Goal: Task Accomplishment & Management: Manage account settings

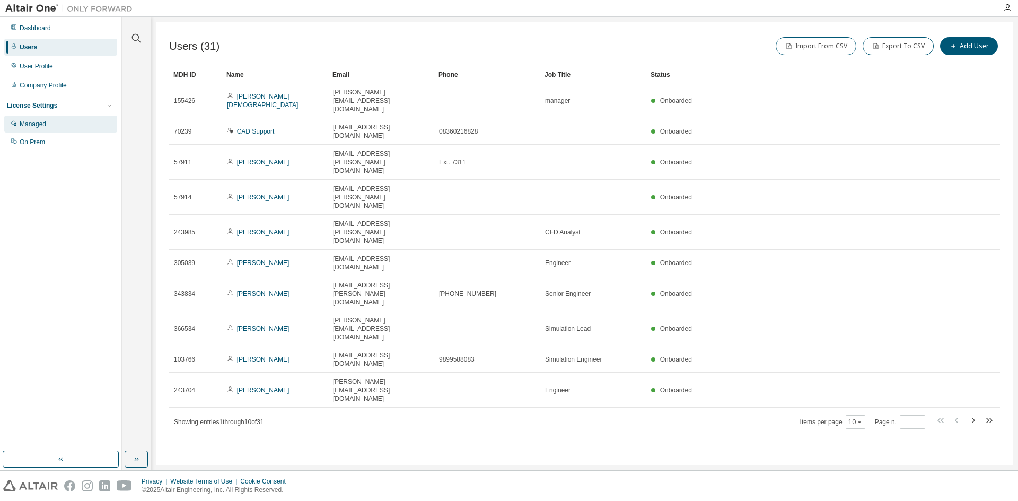
click at [68, 119] on div "Managed" at bounding box center [60, 124] width 113 height 17
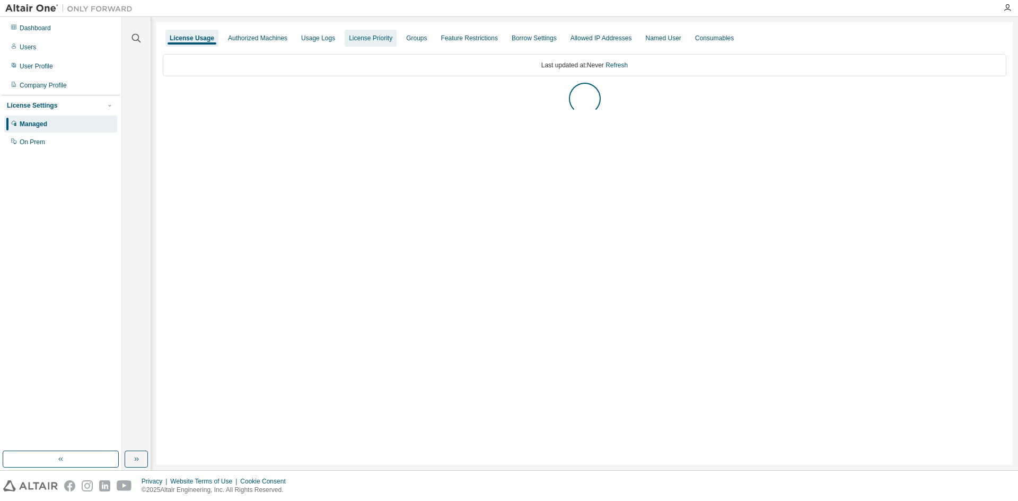
click at [380, 38] on div "License Priority" at bounding box center [370, 38] width 43 height 8
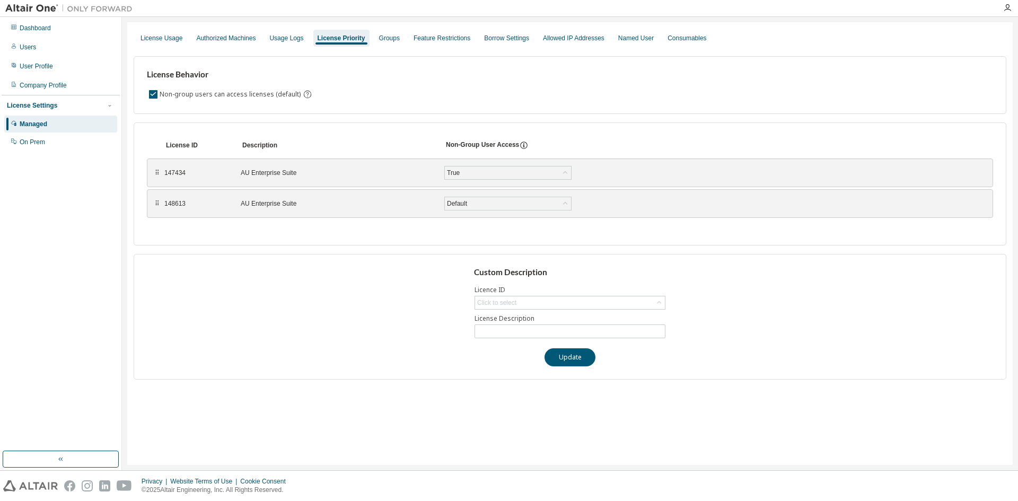
click at [59, 121] on div "Managed" at bounding box center [60, 124] width 113 height 17
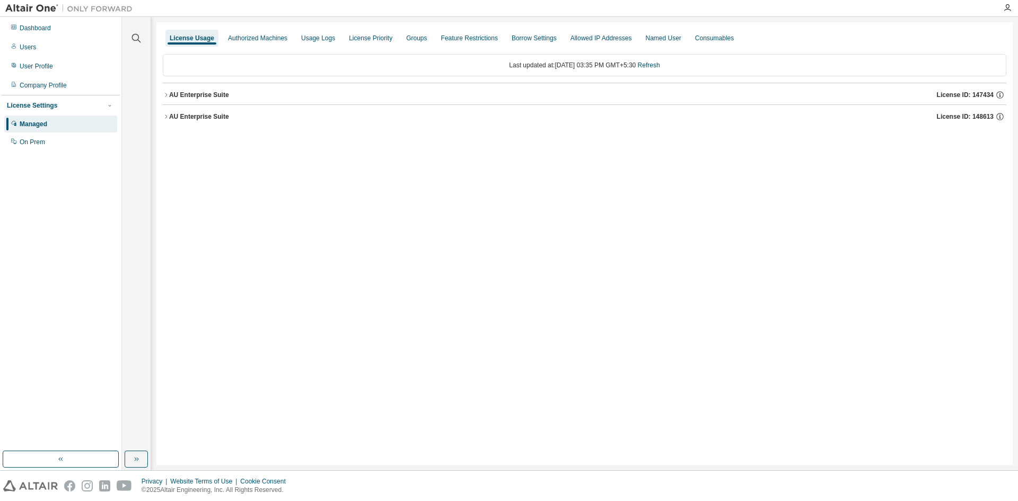
click at [167, 97] on icon "button" at bounding box center [166, 95] width 6 height 6
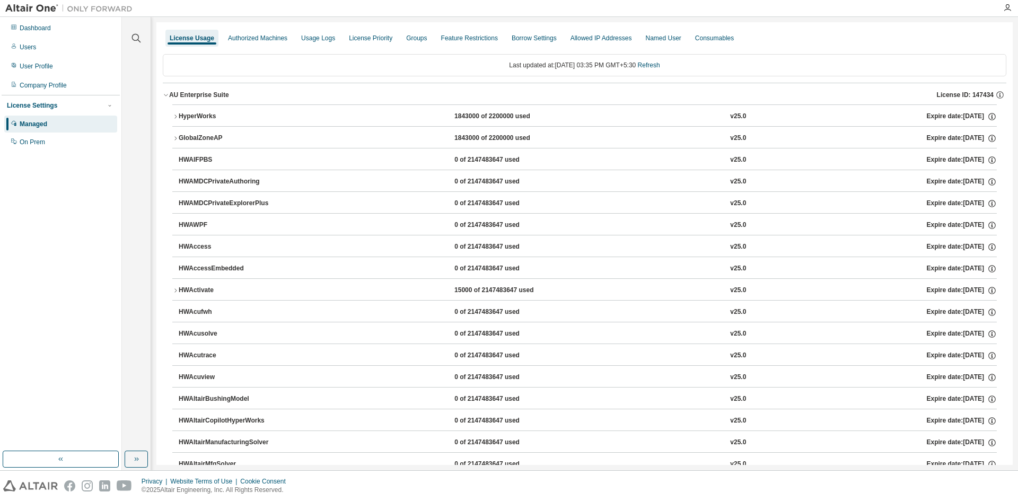
click at [167, 97] on icon "button" at bounding box center [166, 95] width 6 height 6
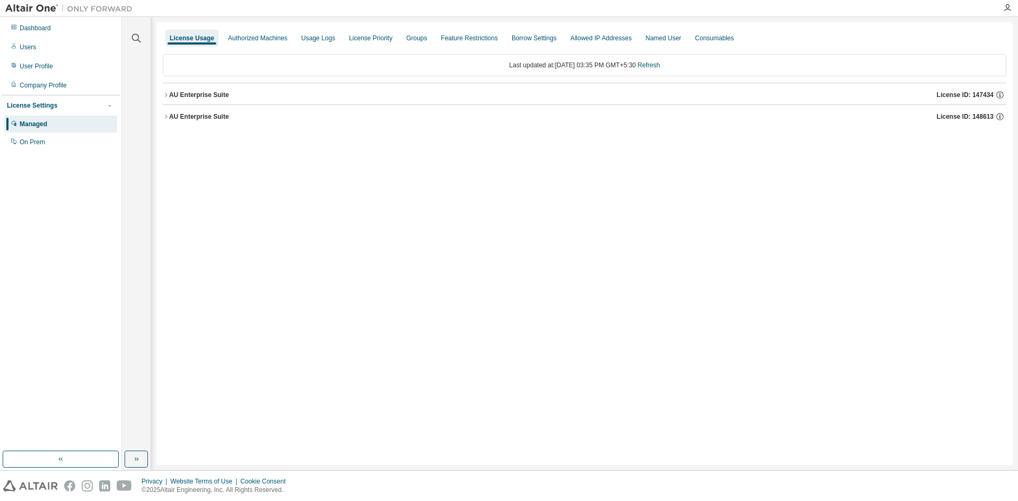
click at [168, 115] on icon "button" at bounding box center [166, 116] width 6 height 6
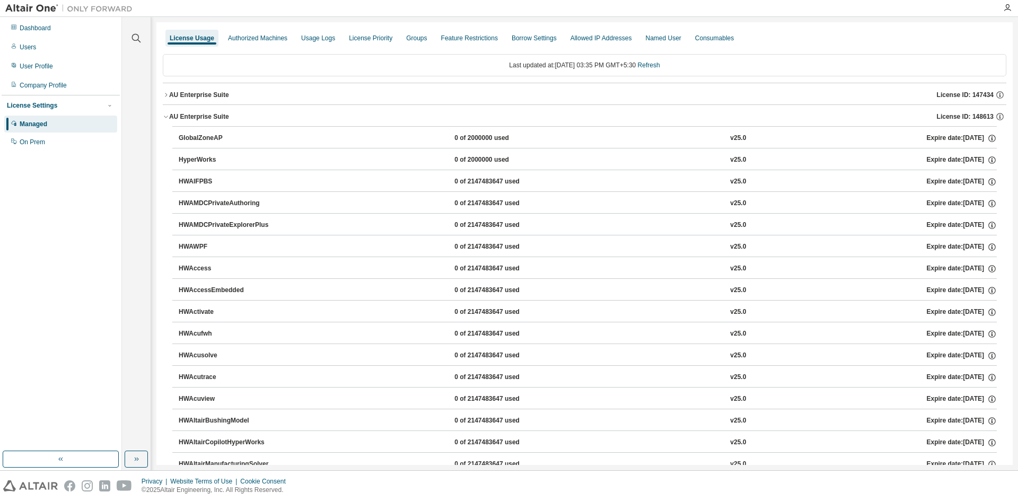
click at [168, 115] on icon "button" at bounding box center [166, 116] width 6 height 6
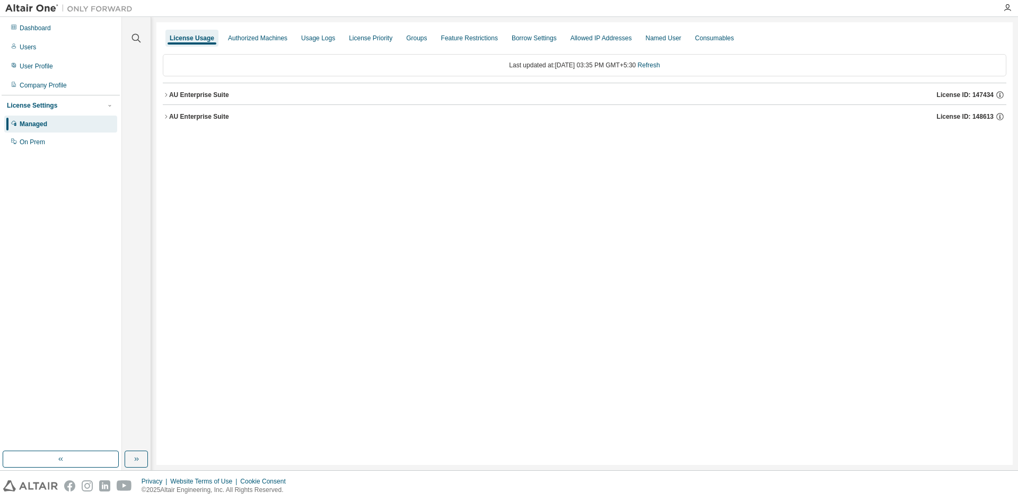
click at [168, 95] on icon "button" at bounding box center [166, 95] width 6 height 6
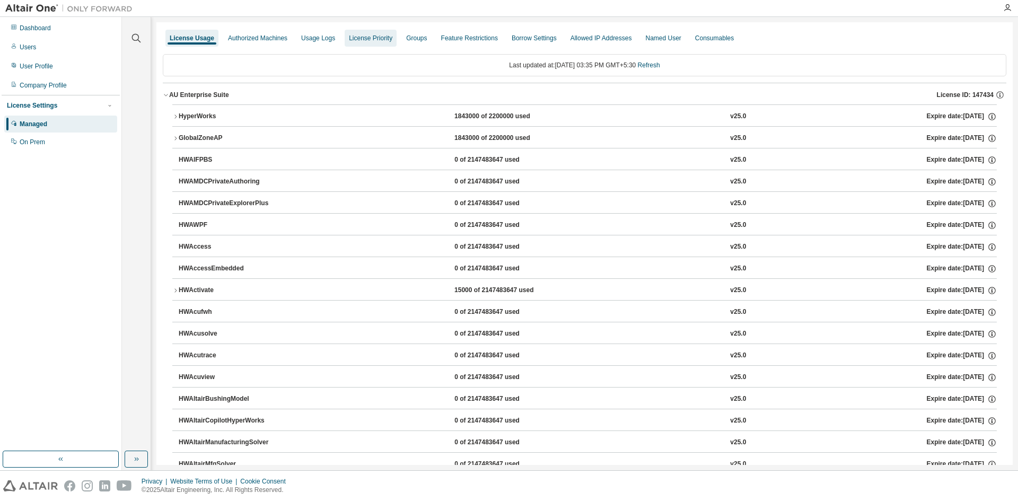
click at [353, 36] on div "License Priority" at bounding box center [370, 38] width 43 height 8
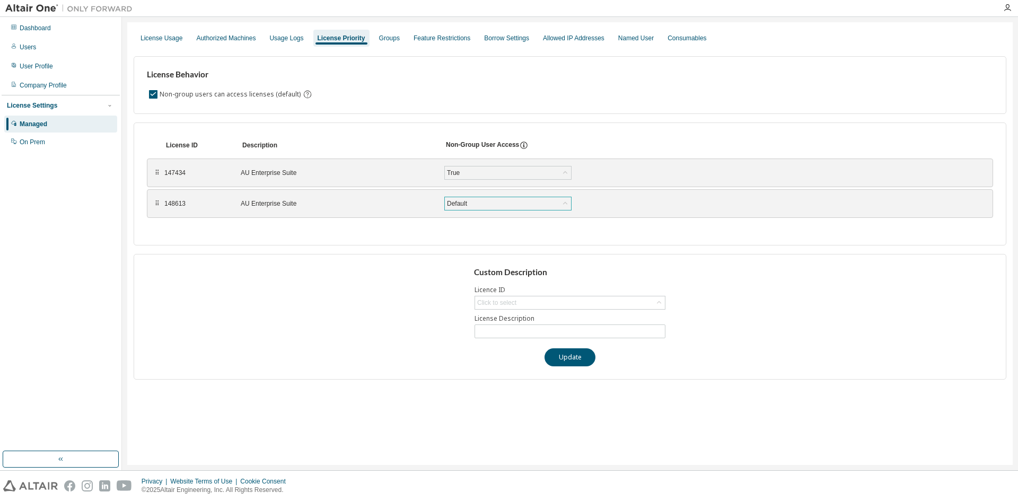
click at [478, 201] on div "Default" at bounding box center [508, 203] width 126 height 13
click at [525, 242] on li "False" at bounding box center [507, 245] width 124 height 14
click at [598, 205] on button "Save" at bounding box center [609, 204] width 51 height 18
click at [381, 37] on div "Groups" at bounding box center [389, 38] width 21 height 8
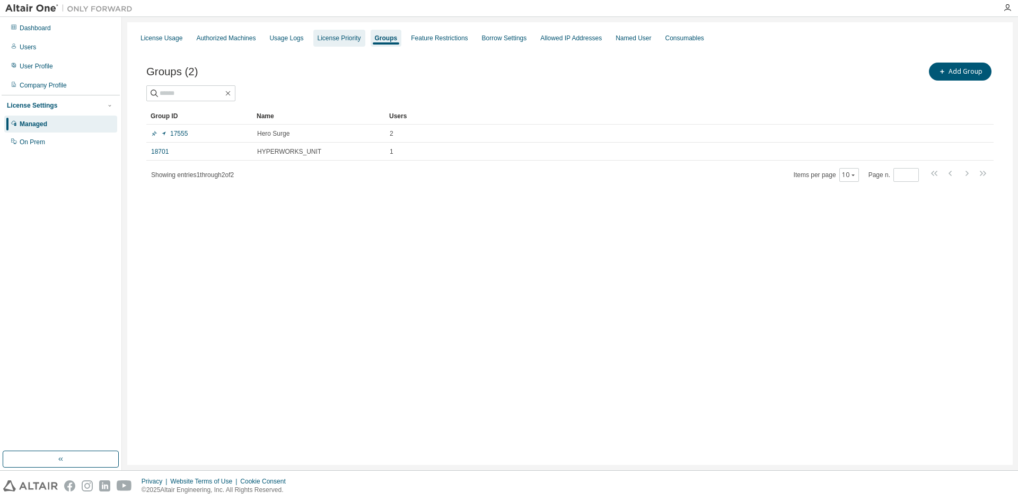
click at [346, 41] on div "License Priority" at bounding box center [339, 38] width 43 height 8
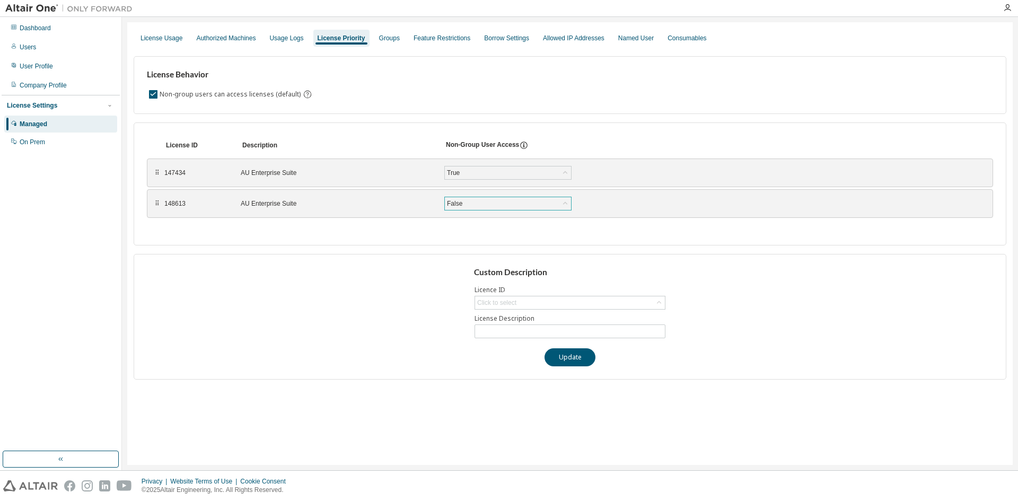
click at [481, 205] on div "False" at bounding box center [508, 203] width 126 height 13
click at [478, 214] on li "Default" at bounding box center [507, 218] width 124 height 14
click at [603, 203] on button "Save" at bounding box center [609, 204] width 51 height 18
click at [411, 33] on div "Feature Restrictions" at bounding box center [441, 38] width 65 height 17
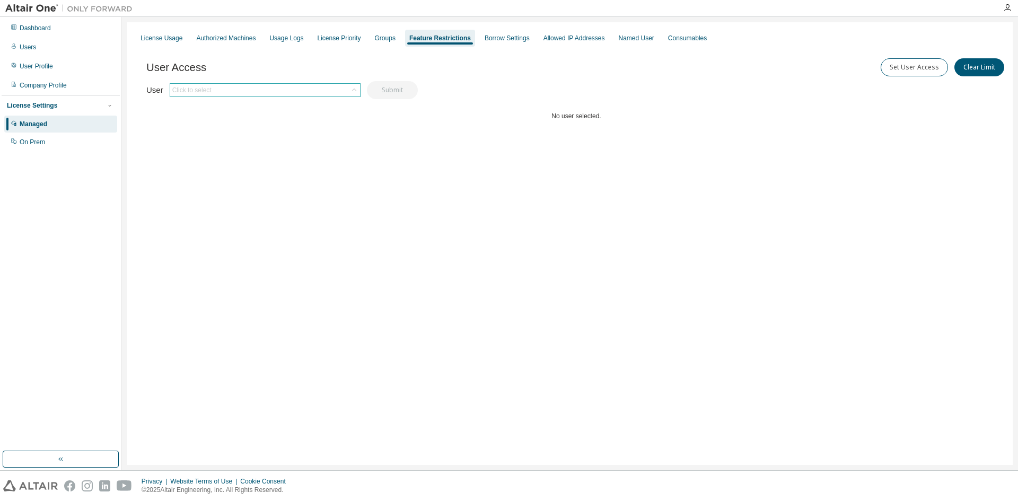
click at [335, 86] on div "Click to select" at bounding box center [265, 90] width 190 height 13
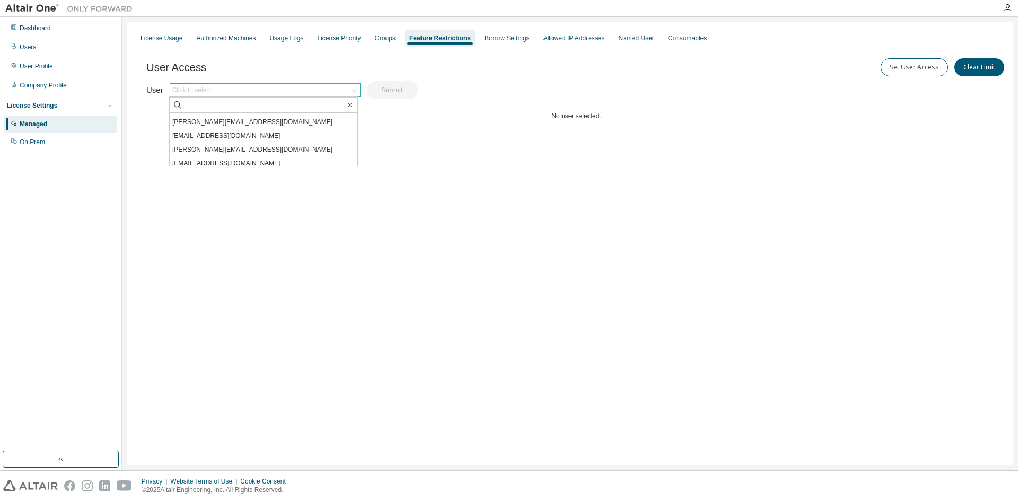
scroll to position [106, 0]
click at [240, 90] on div "Click to select" at bounding box center [265, 90] width 190 height 13
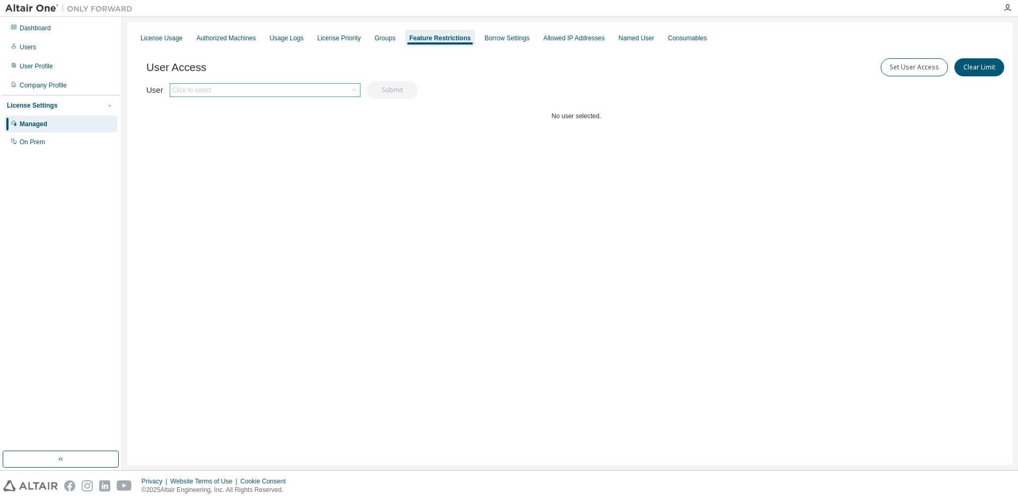
click at [239, 90] on div "Click to select" at bounding box center [265, 90] width 190 height 13
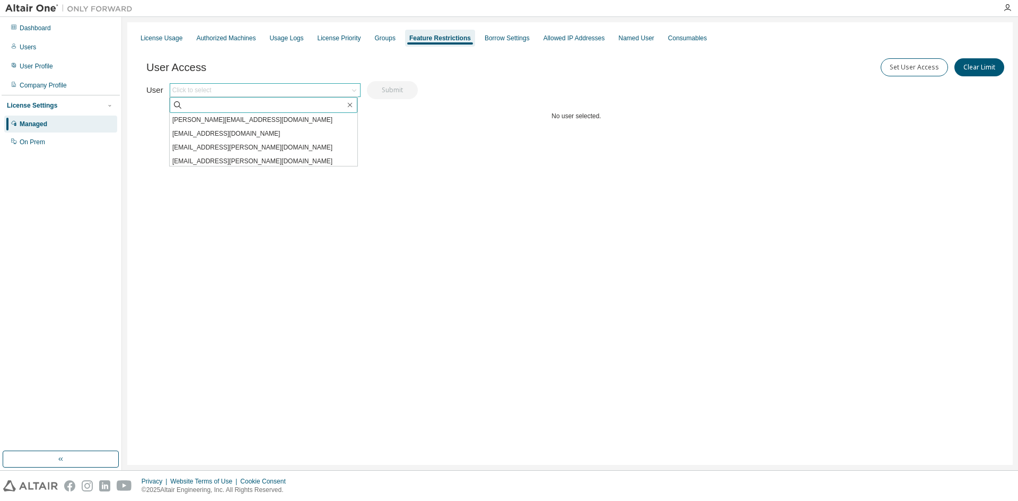
click at [215, 99] on span at bounding box center [264, 105] width 188 height 16
click at [201, 107] on input "text" at bounding box center [264, 105] width 162 height 11
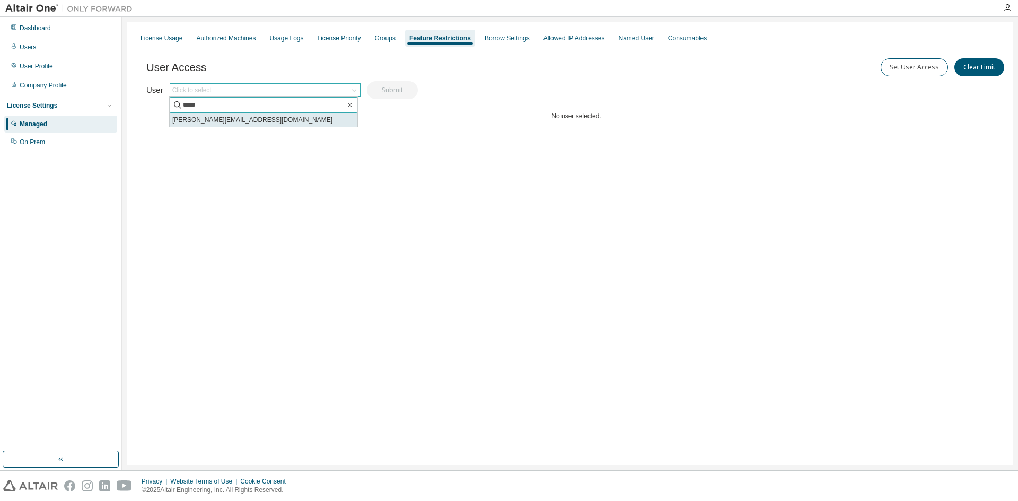
type input "*****"
drag, startPoint x: 218, startPoint y: 116, endPoint x: 239, endPoint y: 113, distance: 21.3
click at [218, 116] on li "[PERSON_NAME][EMAIL_ADDRESS][DOMAIN_NAME]" at bounding box center [264, 120] width 188 height 14
click at [390, 87] on button "Submit" at bounding box center [392, 90] width 51 height 18
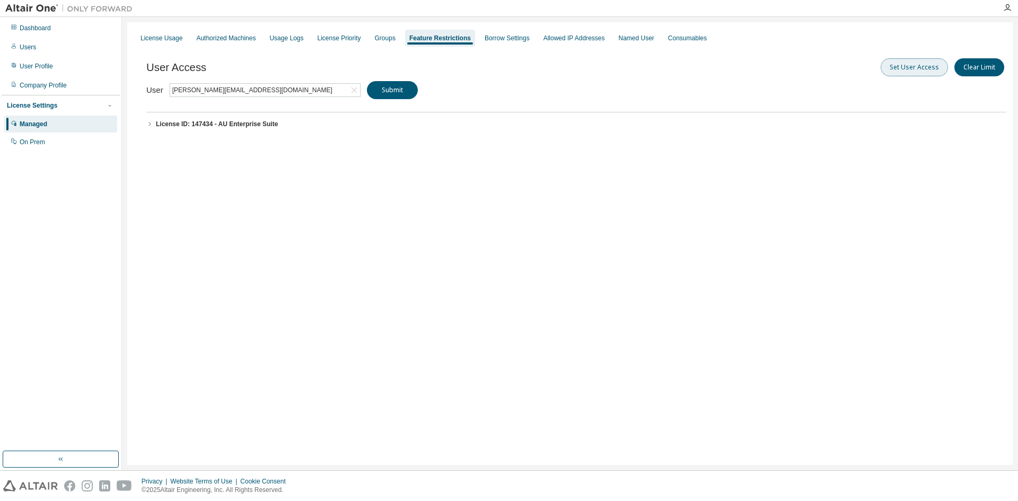
click at [935, 68] on button "Set User Access" at bounding box center [914, 67] width 67 height 18
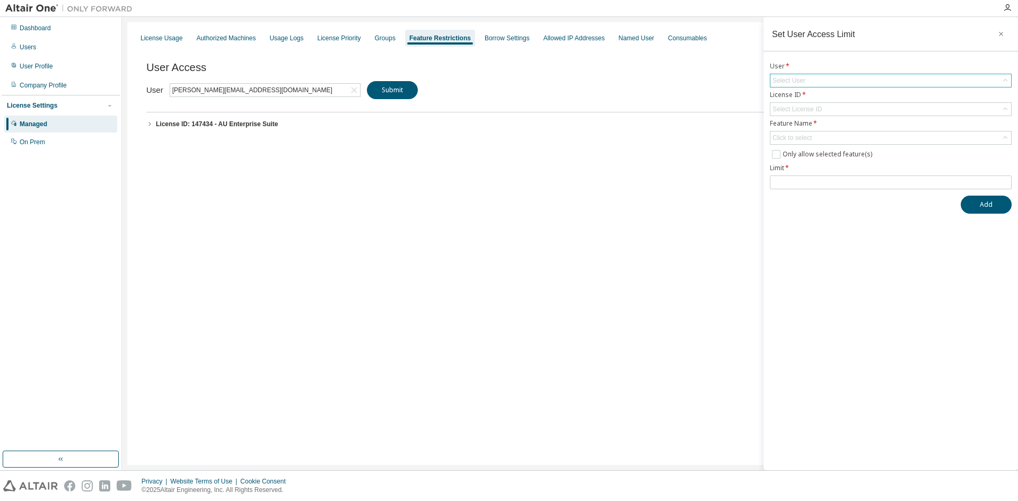
click at [882, 83] on div "Select User" at bounding box center [890, 80] width 241 height 13
click at [834, 67] on label "User *" at bounding box center [891, 66] width 242 height 8
click at [830, 76] on div "Select User" at bounding box center [890, 80] width 241 height 13
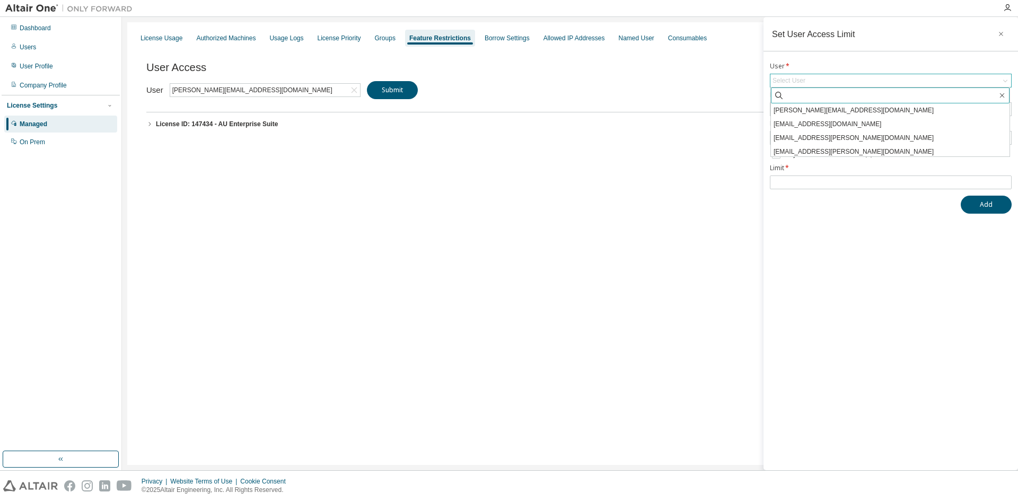
click at [785, 100] on input "text" at bounding box center [890, 95] width 213 height 11
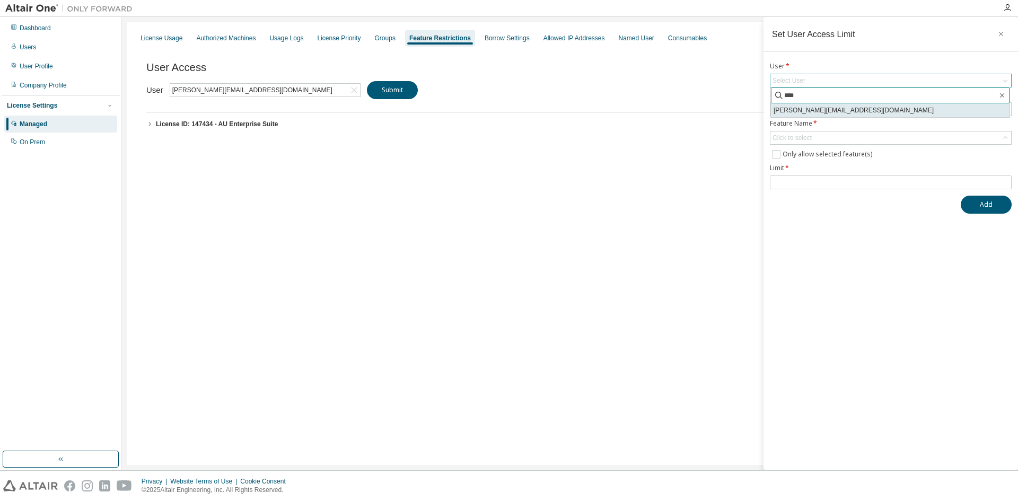
type input "****"
click at [805, 108] on li "[PERSON_NAME][EMAIL_ADDRESS][DOMAIN_NAME]" at bounding box center [890, 110] width 239 height 14
click at [846, 112] on div "Select License ID" at bounding box center [890, 109] width 241 height 13
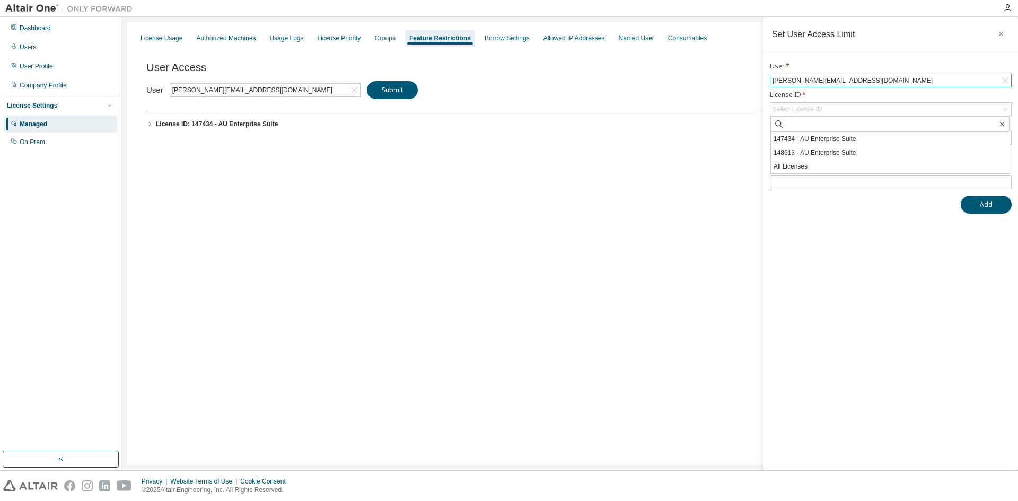
click at [612, 95] on div "User Access Set User Access Clear Limit Clear Load Save Save As Field Operator …" at bounding box center [576, 111] width 860 height 127
click at [998, 34] on icon "button" at bounding box center [1000, 34] width 7 height 8
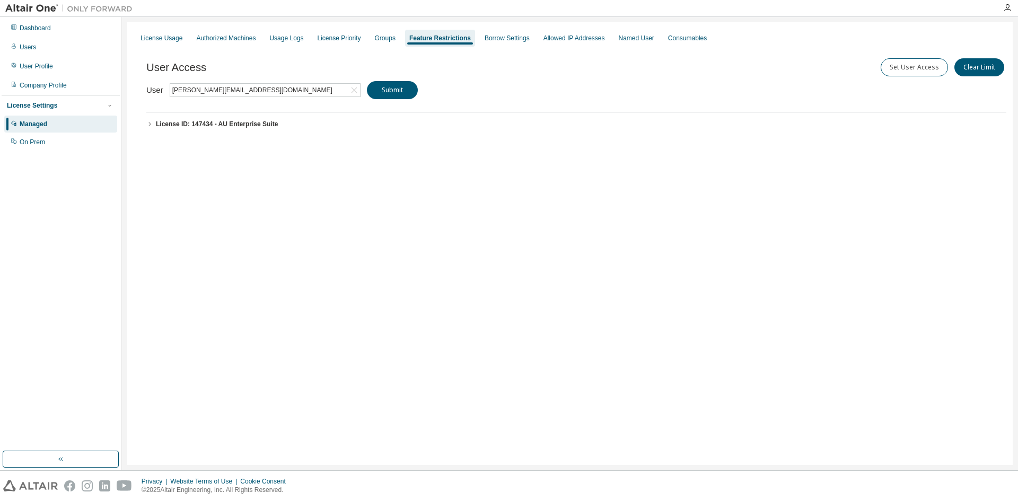
click at [147, 125] on icon "button" at bounding box center [149, 124] width 6 height 6
click at [474, 83] on div "User Access Set User Access Clear Limit Clear Load Save Save As Field Operator …" at bounding box center [576, 111] width 860 height 127
click at [984, 64] on button "Clear Limit" at bounding box center [979, 67] width 50 height 18
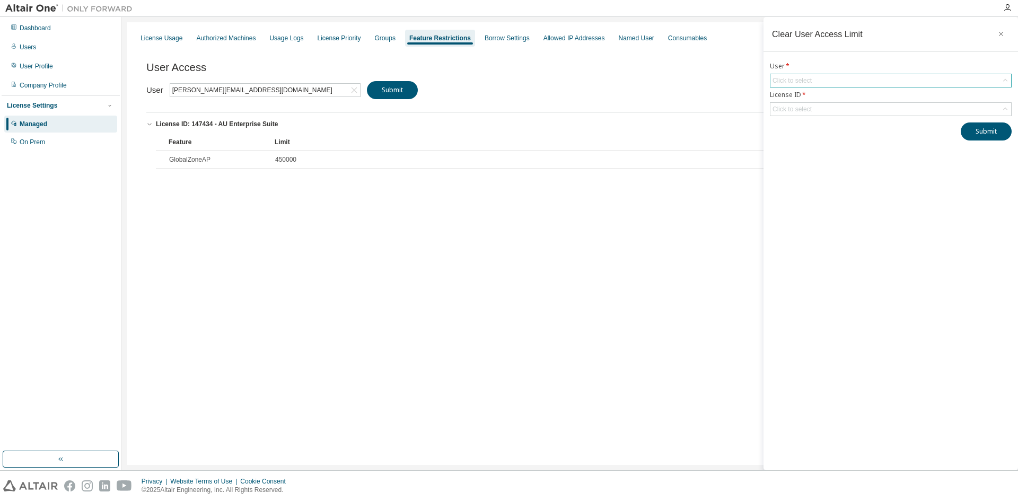
click at [859, 84] on div "Click to select" at bounding box center [890, 80] width 241 height 13
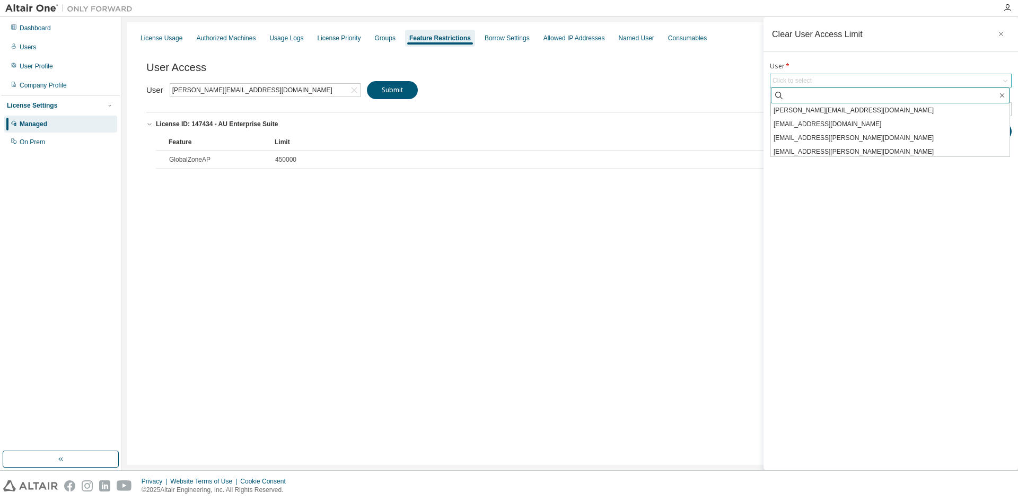
click at [823, 98] on input "text" at bounding box center [890, 95] width 213 height 11
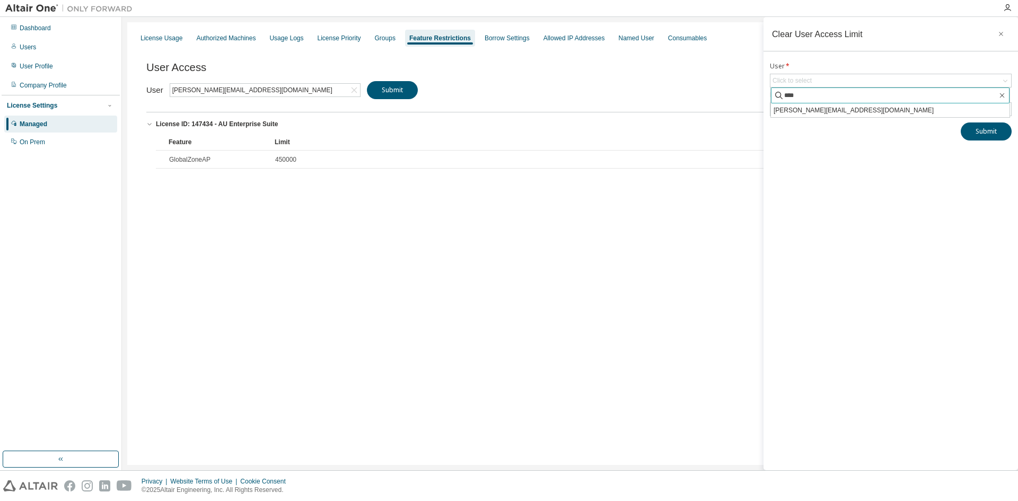
type input "****"
click at [821, 112] on li "[PERSON_NAME][EMAIL_ADDRESS][DOMAIN_NAME]" at bounding box center [890, 110] width 239 height 14
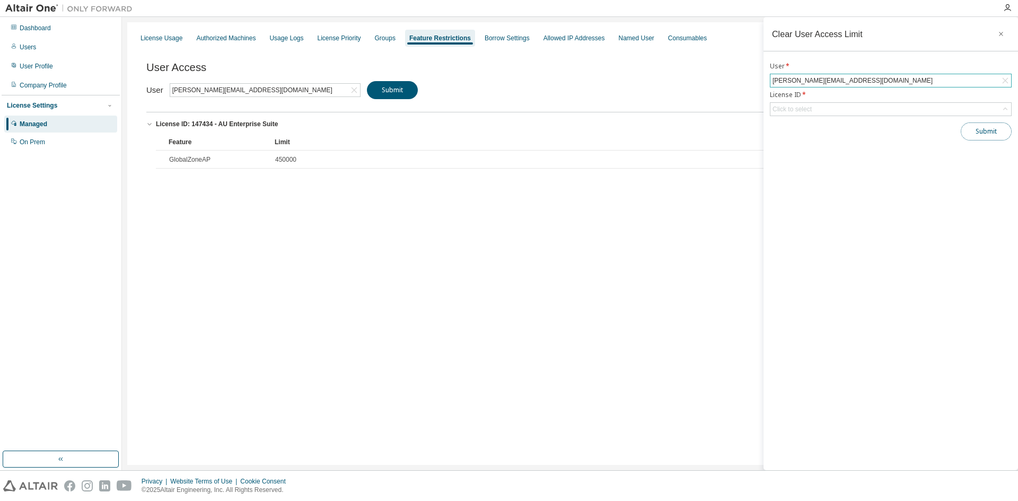
click at [978, 134] on button "Submit" at bounding box center [986, 131] width 51 height 18
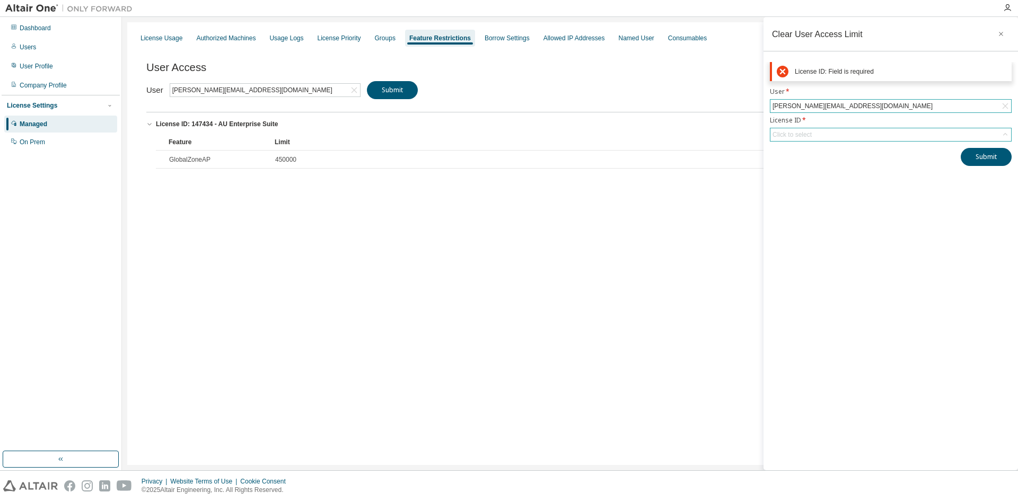
click at [851, 130] on div "Click to select" at bounding box center [890, 134] width 241 height 13
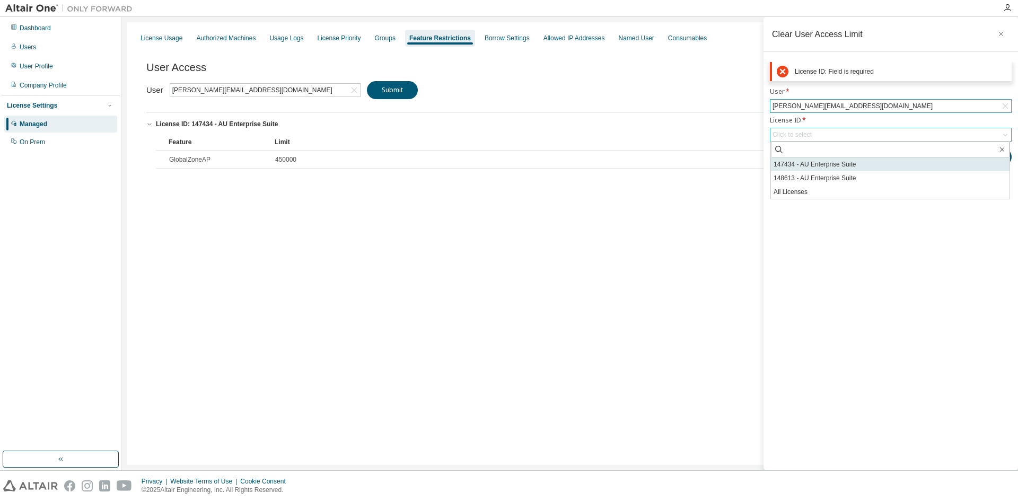
click at [822, 161] on li "147434 - AU Enterprise Suite" at bounding box center [890, 164] width 239 height 14
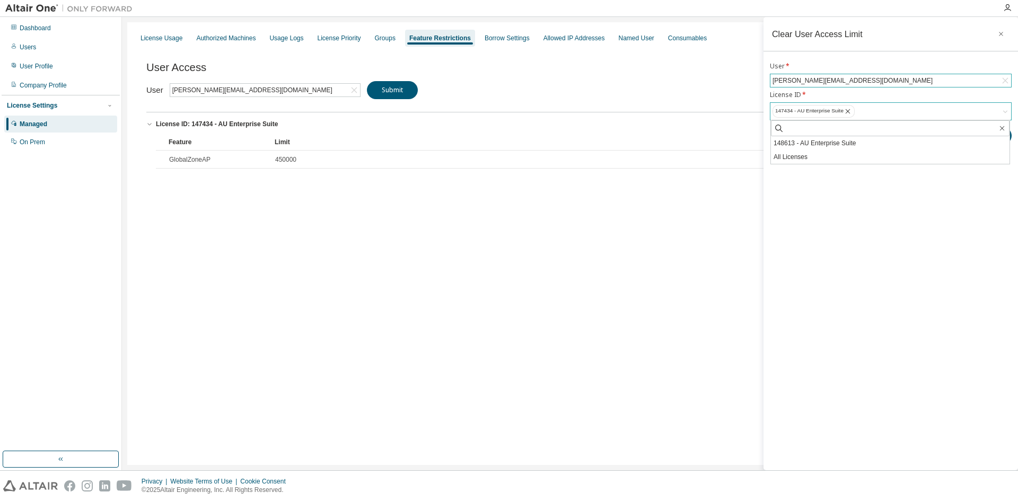
click at [871, 248] on div "Clear User Access Limit User * [PERSON_NAME][EMAIL_ADDRESS][DOMAIN_NAME] Licens…" at bounding box center [891, 243] width 255 height 453
click at [978, 135] on button "Submit" at bounding box center [986, 136] width 51 height 18
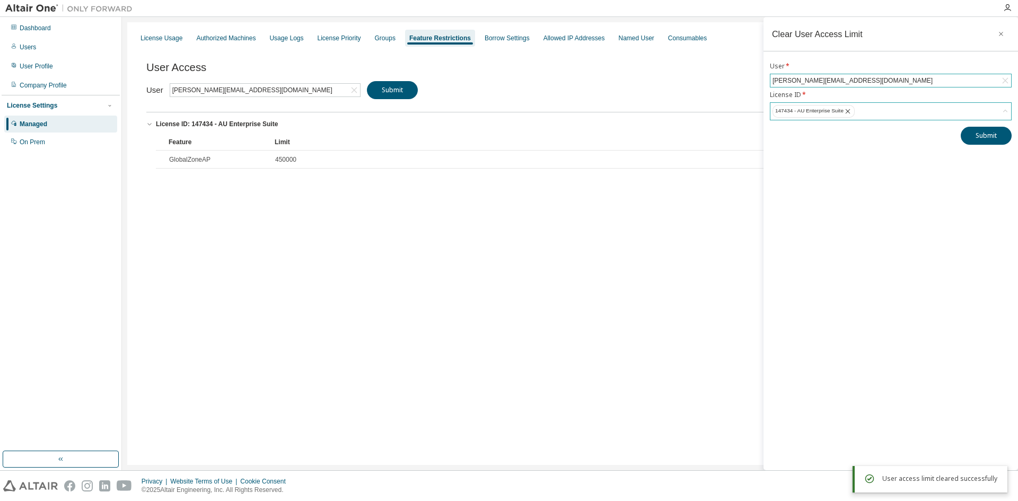
click at [652, 234] on div "License Usage Authorized Machines Usage Logs License Priority Groups Feature Re…" at bounding box center [570, 243] width 886 height 443
click at [393, 94] on button "Submit" at bounding box center [392, 90] width 51 height 18
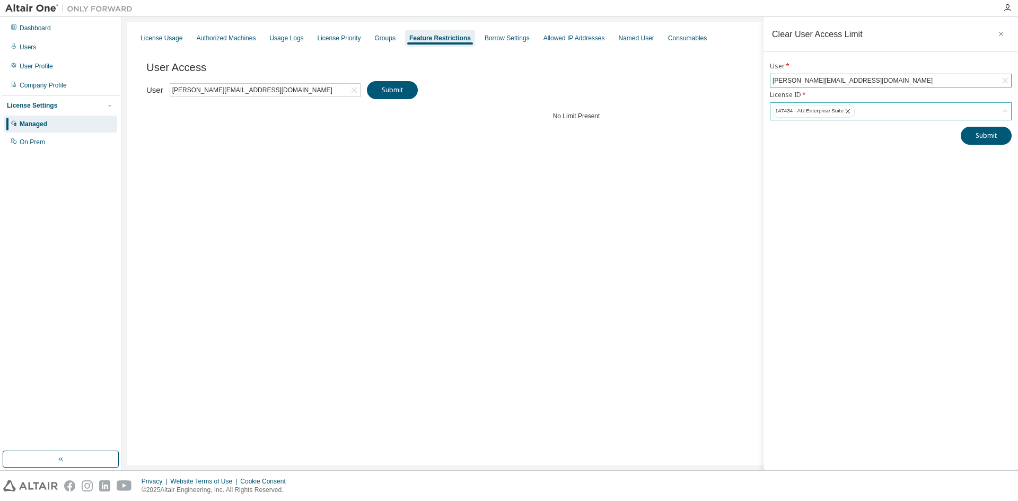
click at [588, 193] on div "License Usage Authorized Machines Usage Logs License Priority Groups Feature Re…" at bounding box center [570, 243] width 886 height 443
click at [1001, 36] on icon "button" at bounding box center [1000, 34] width 7 height 8
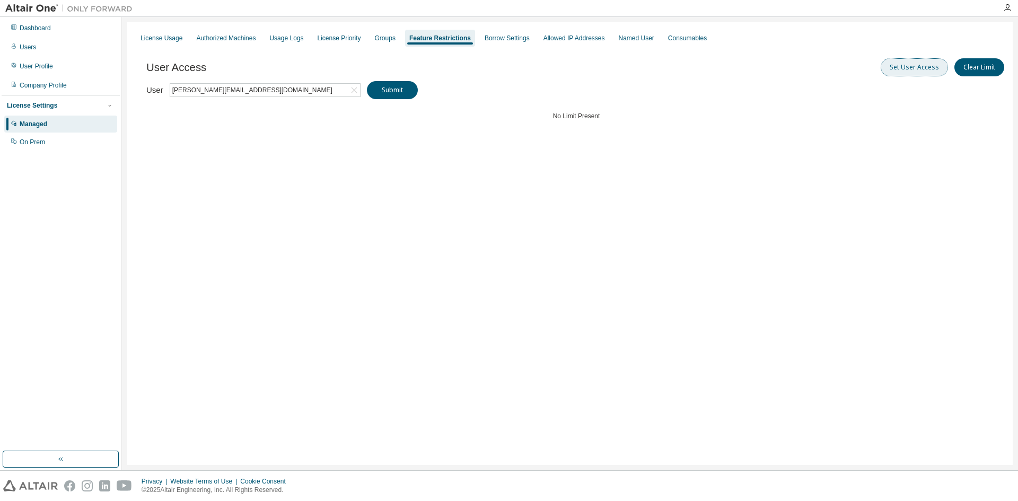
click at [921, 67] on button "Set User Access" at bounding box center [914, 67] width 67 height 18
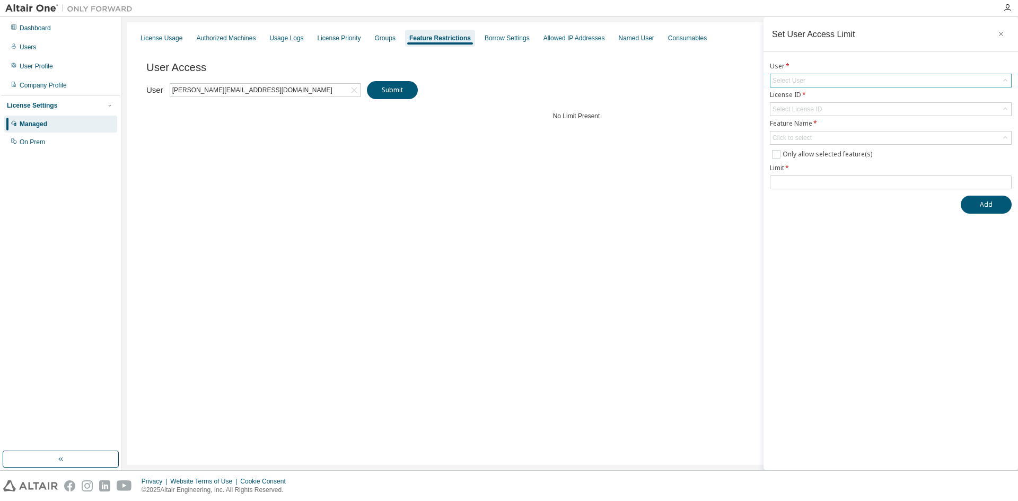
click at [830, 83] on div "Select User" at bounding box center [890, 80] width 241 height 13
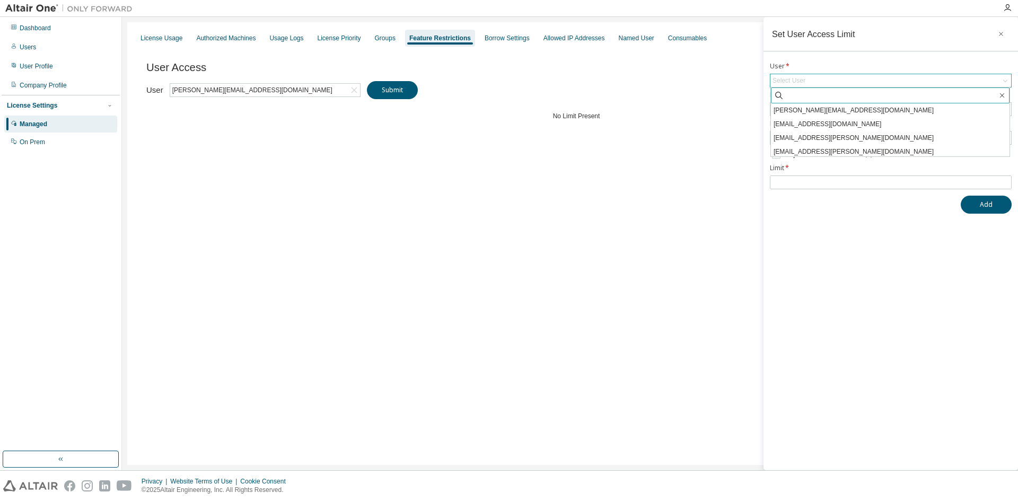
click at [794, 94] on input "text" at bounding box center [890, 95] width 213 height 11
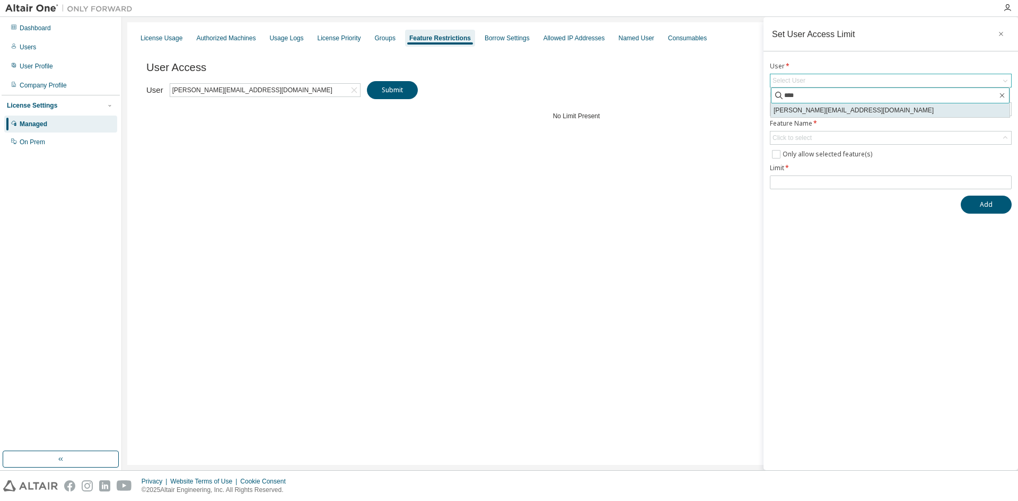
type input "****"
click at [808, 112] on li "[PERSON_NAME][EMAIL_ADDRESS][DOMAIN_NAME]" at bounding box center [890, 110] width 239 height 14
click at [847, 109] on div "Select License ID" at bounding box center [890, 109] width 241 height 13
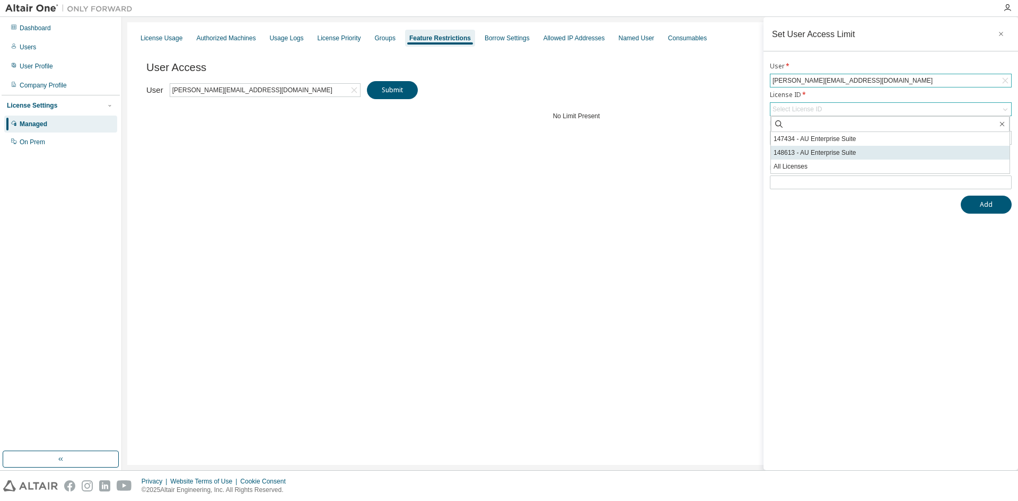
click at [825, 153] on li "148613 - AU Enterprise Suite" at bounding box center [890, 153] width 239 height 14
click at [826, 138] on div "Click to select" at bounding box center [890, 138] width 241 height 13
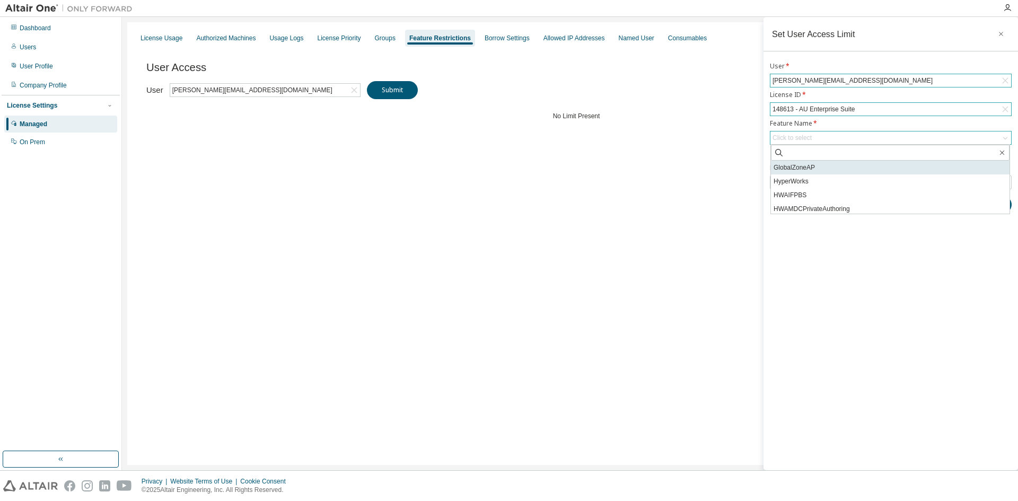
click at [818, 168] on li "GlobalZoneAP" at bounding box center [890, 168] width 239 height 14
click at [740, 147] on div "User Access Set User Access Clear Limit Clear Load Save Save As Field Operator …" at bounding box center [576, 111] width 860 height 127
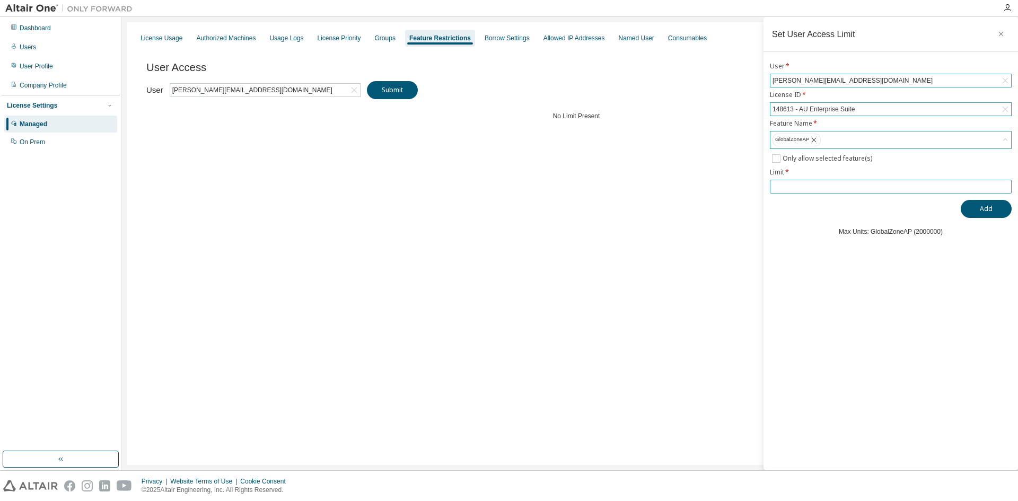
click at [781, 184] on input "number" at bounding box center [891, 186] width 236 height 8
click at [782, 186] on input "******" at bounding box center [891, 186] width 236 height 8
type input "******"
click at [995, 212] on button "Add" at bounding box center [986, 209] width 51 height 18
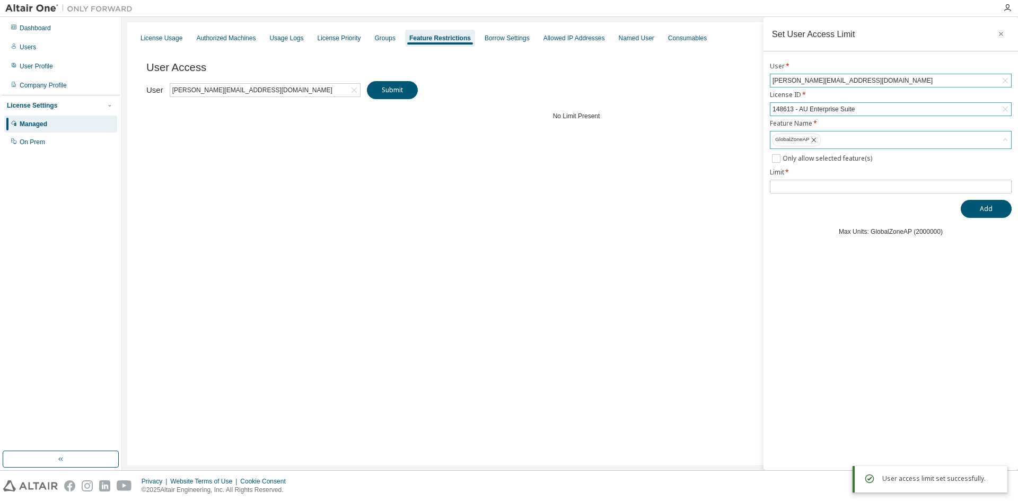
click at [689, 185] on div "License Usage Authorized Machines Usage Logs License Priority Groups Feature Re…" at bounding box center [570, 243] width 886 height 443
click at [1000, 29] on button "button" at bounding box center [1001, 33] width 17 height 17
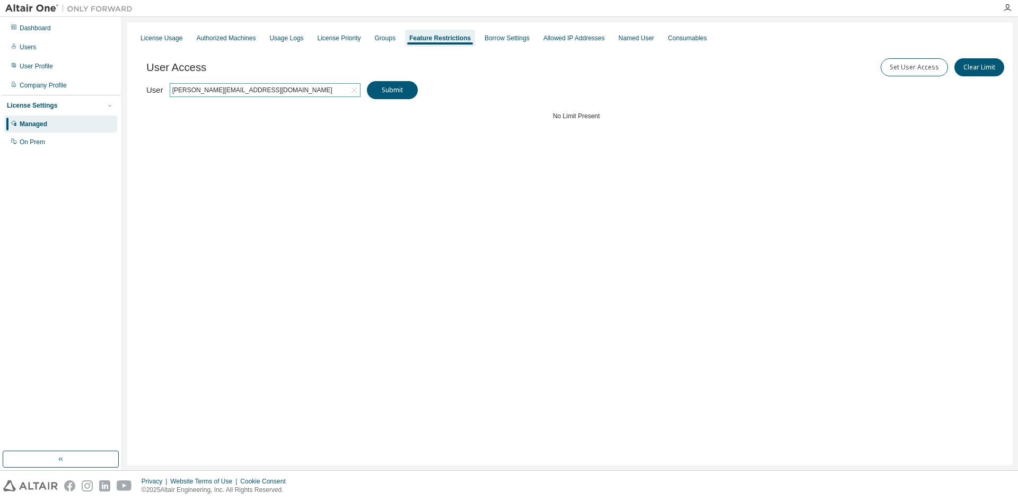
click at [349, 92] on icon at bounding box center [354, 90] width 11 height 11
click at [336, 89] on div "Click to select" at bounding box center [265, 90] width 190 height 13
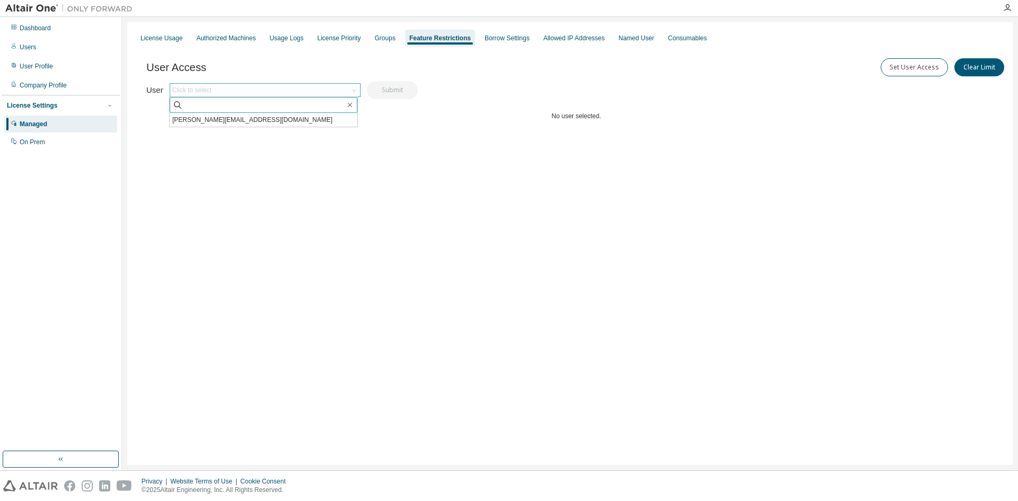
click at [319, 100] on input "text" at bounding box center [264, 105] width 162 height 11
type input "***"
click at [309, 127] on li "[PERSON_NAME][EMAIL_ADDRESS][DOMAIN_NAME]" at bounding box center [264, 134] width 188 height 14
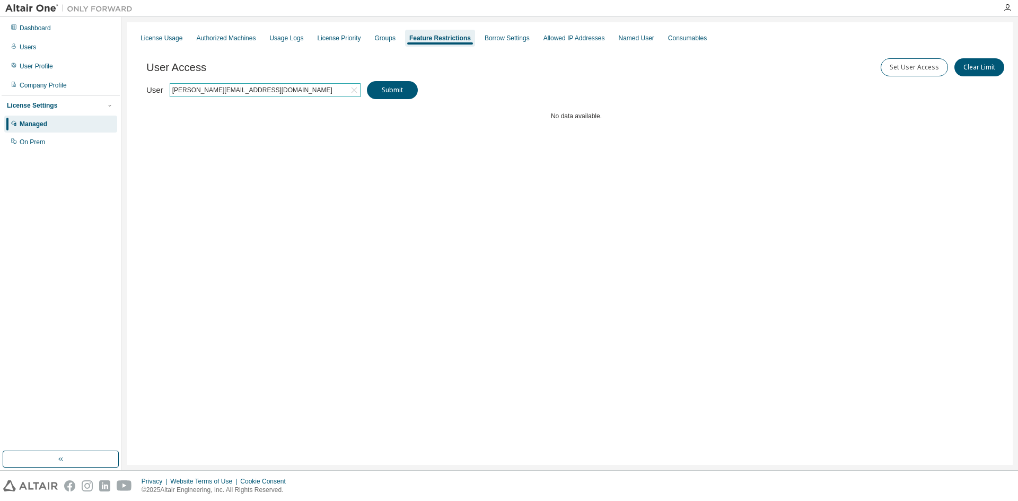
click at [352, 89] on icon at bounding box center [354, 90] width 6 height 6
click at [380, 41] on div "Groups" at bounding box center [385, 38] width 21 height 8
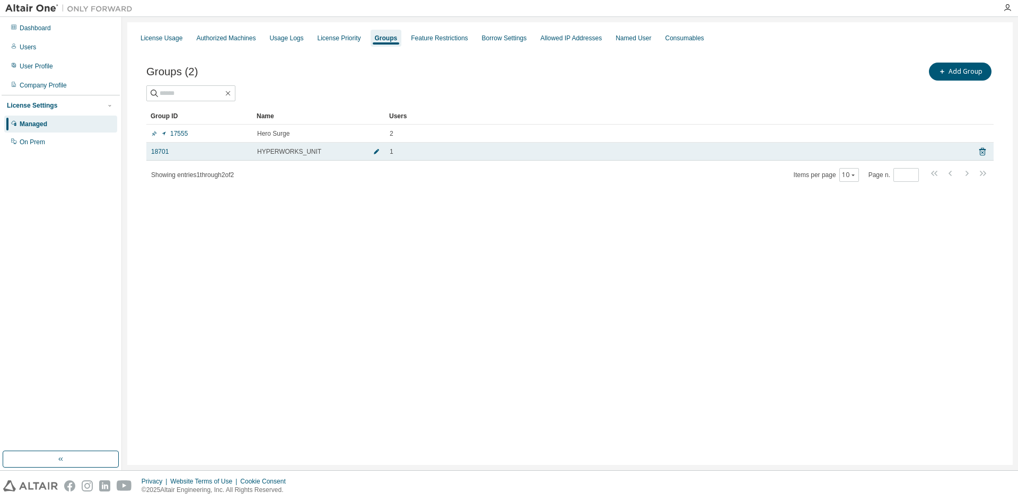
click at [370, 154] on button "button" at bounding box center [376, 151] width 17 height 17
click at [981, 152] on icon at bounding box center [982, 155] width 6 height 8
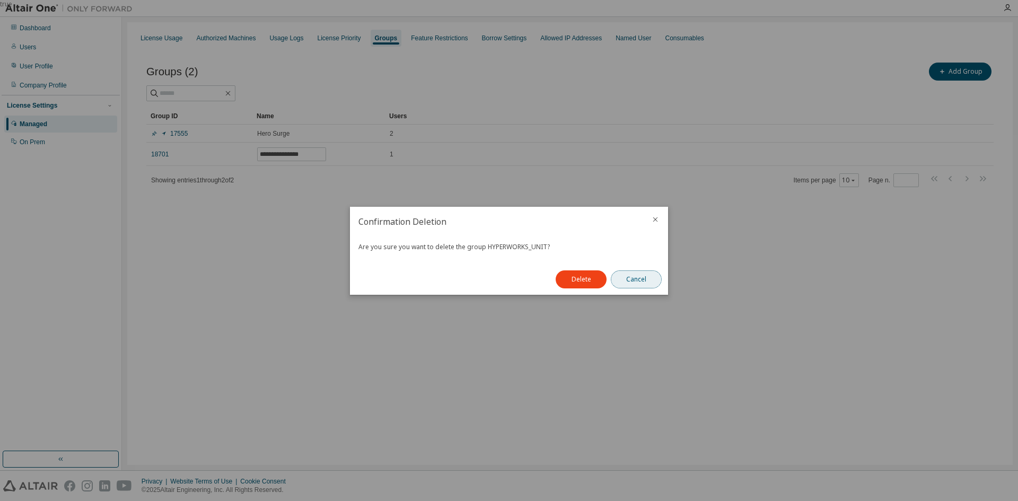
click at [638, 273] on button "Cancel" at bounding box center [636, 279] width 51 height 18
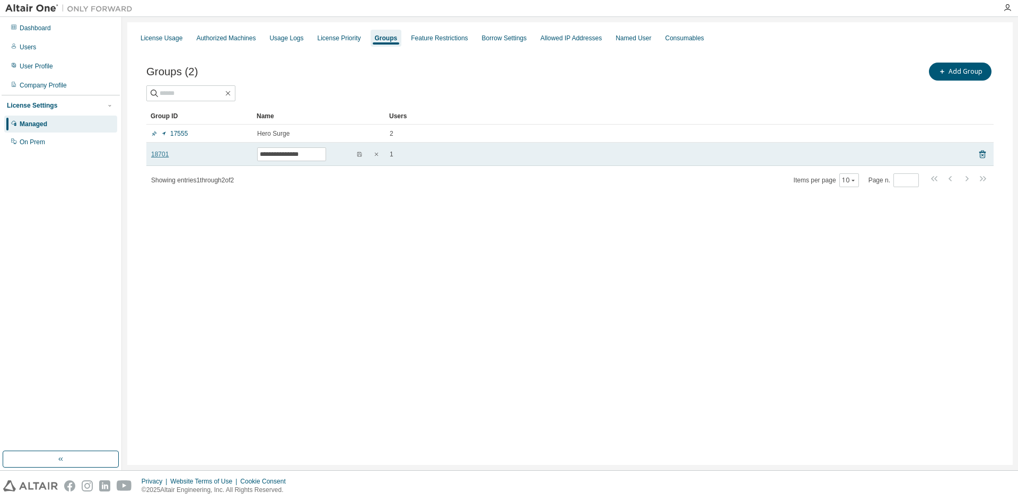
click at [156, 157] on link "18701" at bounding box center [159, 154] width 17 height 8
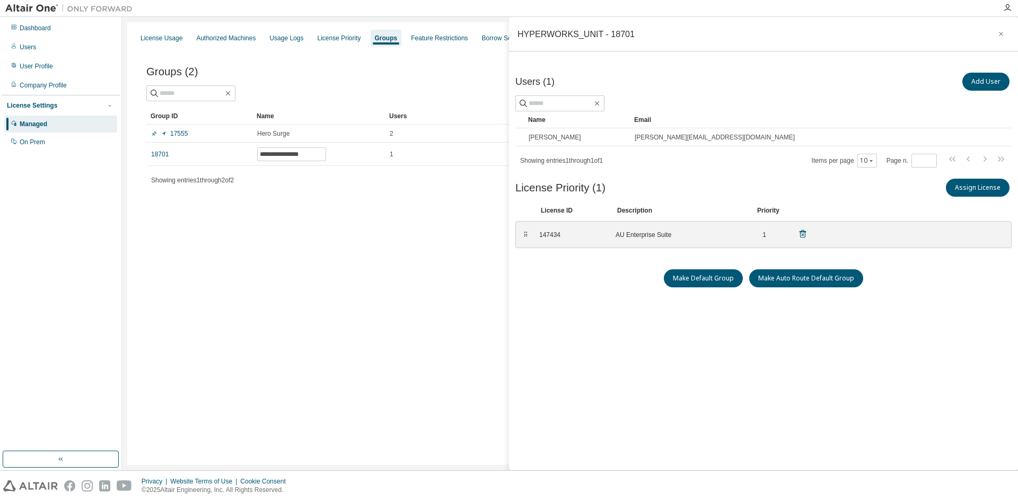
click at [799, 235] on icon at bounding box center [803, 234] width 10 height 10
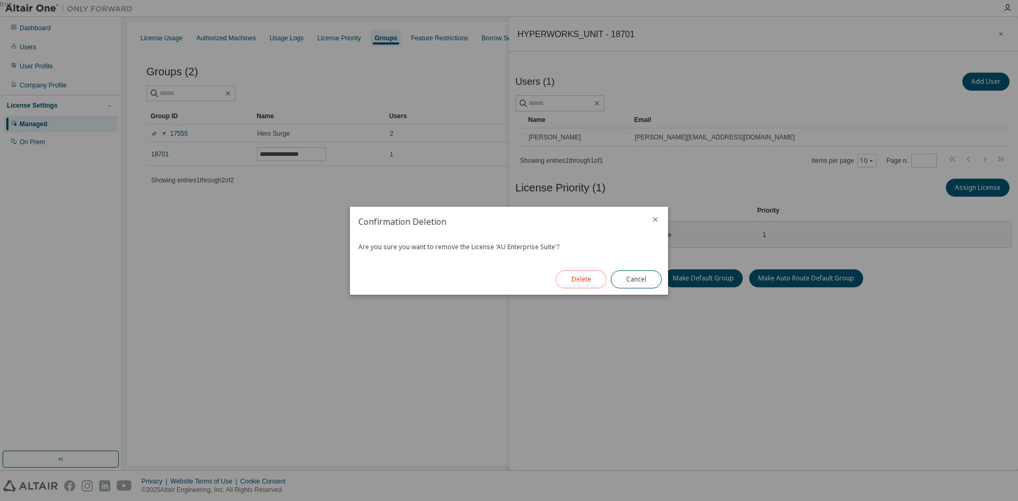
click at [579, 274] on button "Delete" at bounding box center [581, 279] width 51 height 18
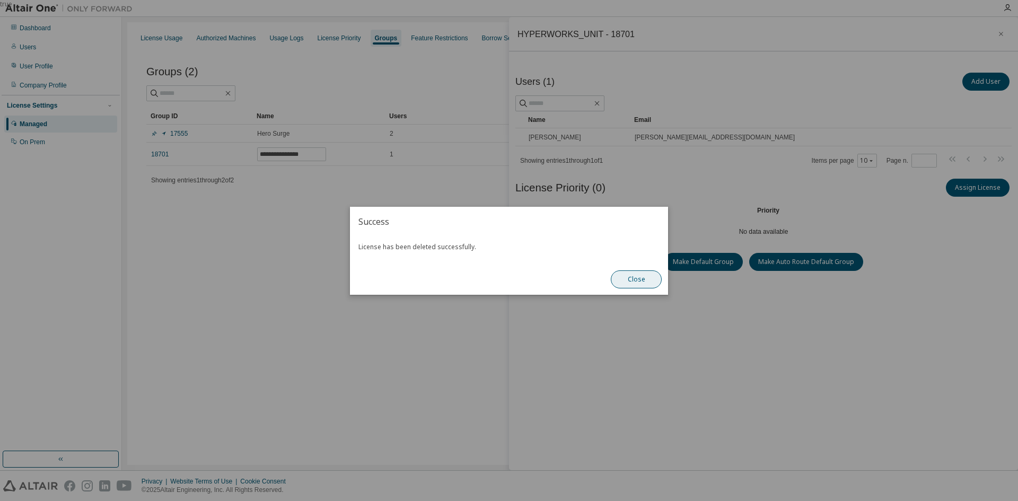
drag, startPoint x: 623, startPoint y: 281, endPoint x: 659, endPoint y: 252, distance: 46.1
click at [624, 281] on button "Close" at bounding box center [636, 279] width 51 height 18
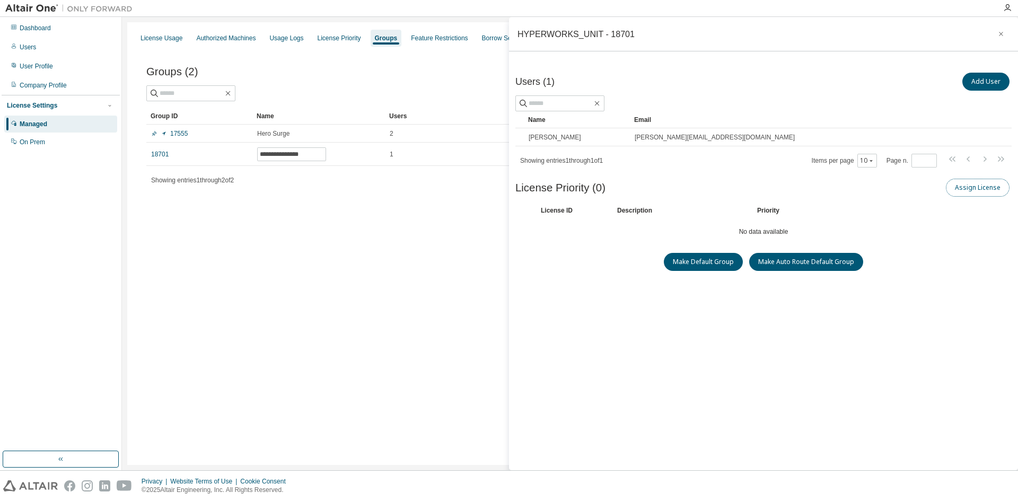
click at [981, 192] on button "Assign License" at bounding box center [978, 188] width 64 height 18
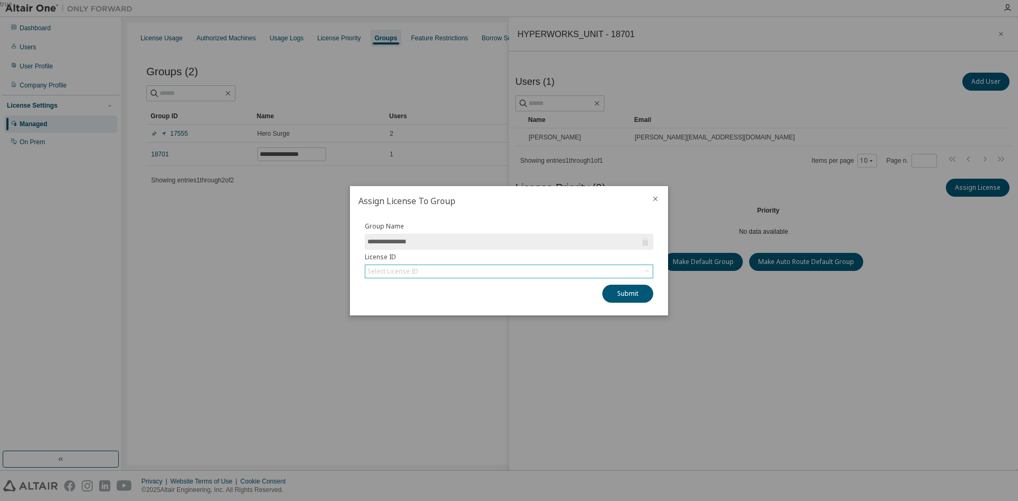
click at [488, 275] on div "Select License ID" at bounding box center [508, 271] width 287 height 13
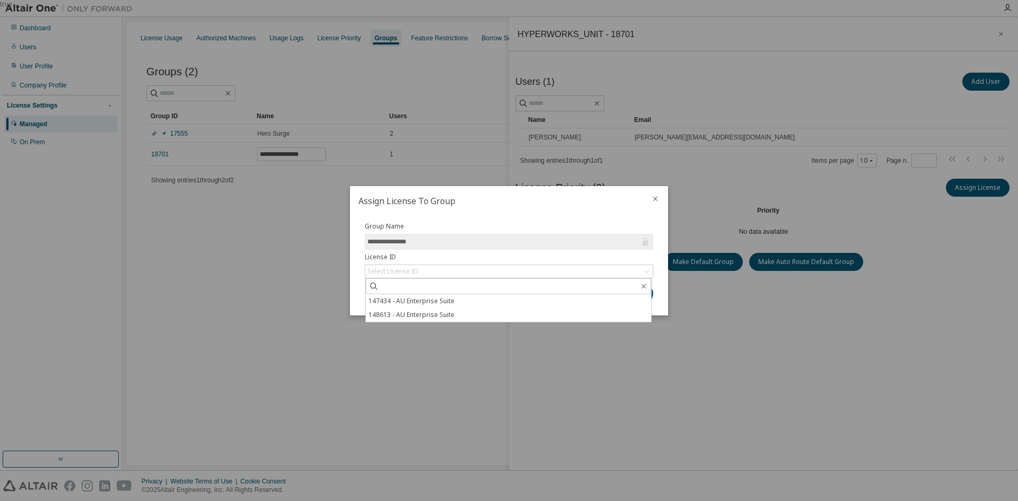
drag, startPoint x: 441, startPoint y: 316, endPoint x: 480, endPoint y: 304, distance: 40.4
click at [441, 316] on li "148613 - AU Enterprise Suite" at bounding box center [508, 315] width 285 height 14
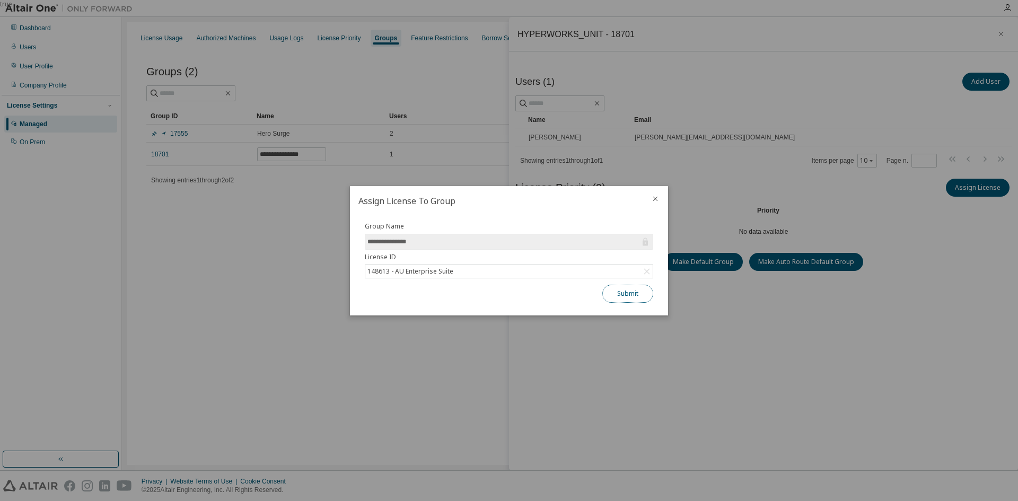
click at [615, 297] on button "Submit" at bounding box center [627, 294] width 51 height 18
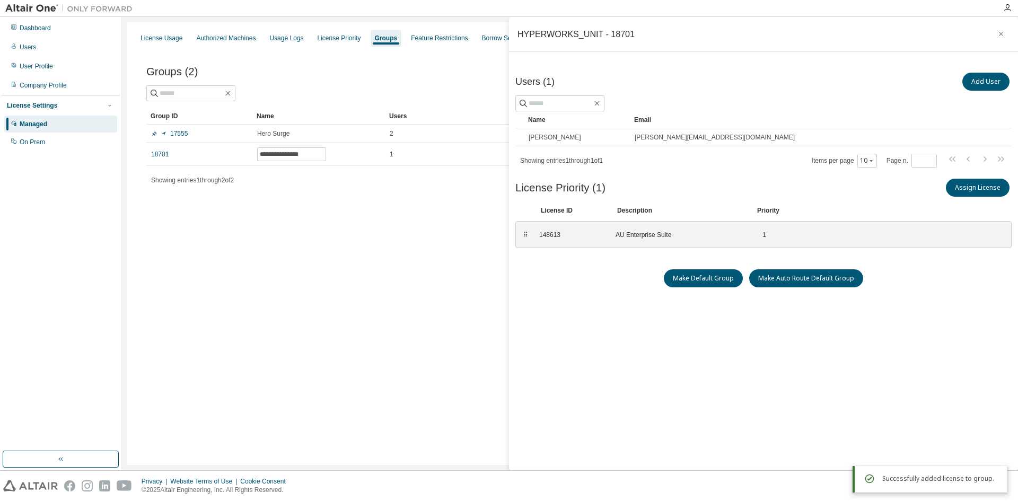
click at [381, 243] on div "**********" at bounding box center [570, 243] width 886 height 443
click at [997, 34] on icon "button" at bounding box center [1000, 34] width 7 height 8
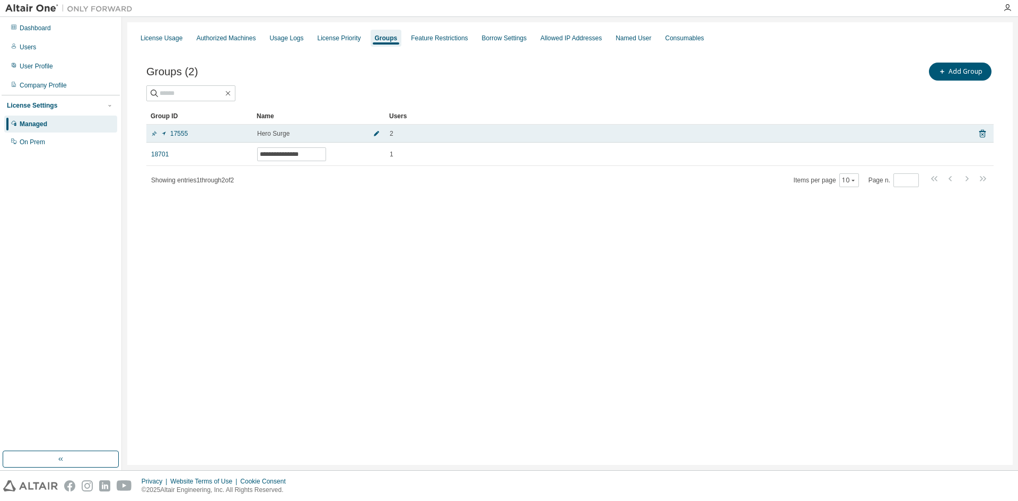
click at [375, 135] on icon "button" at bounding box center [376, 133] width 5 height 5
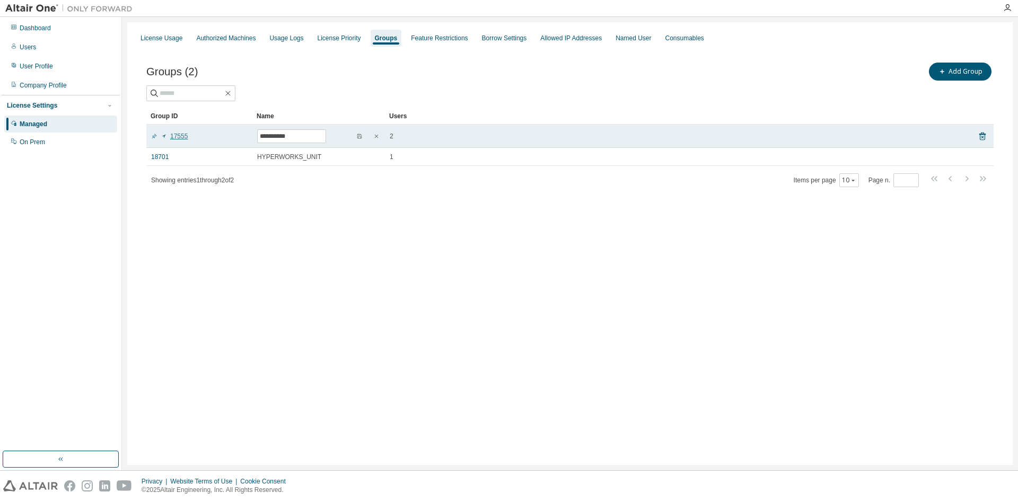
click at [179, 137] on link "17555" at bounding box center [169, 136] width 37 height 8
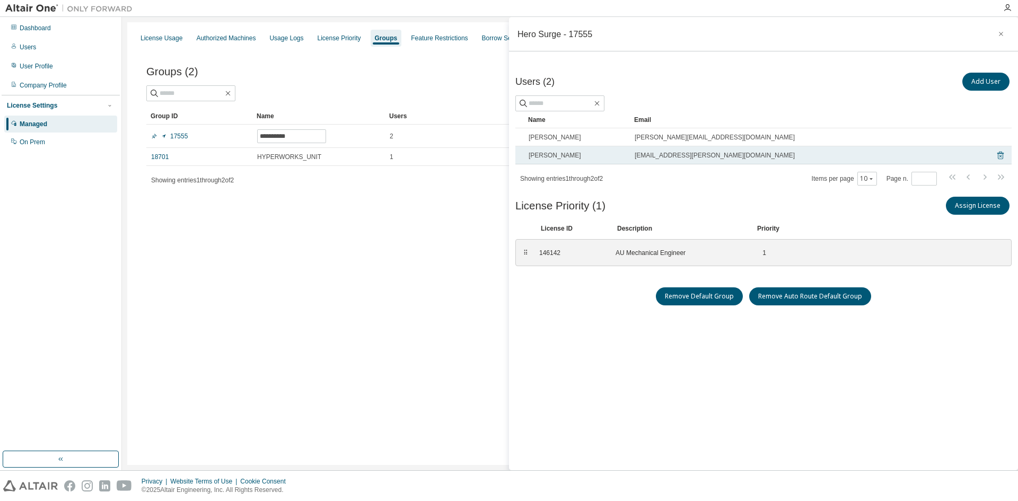
click at [997, 153] on icon at bounding box center [1000, 156] width 6 height 8
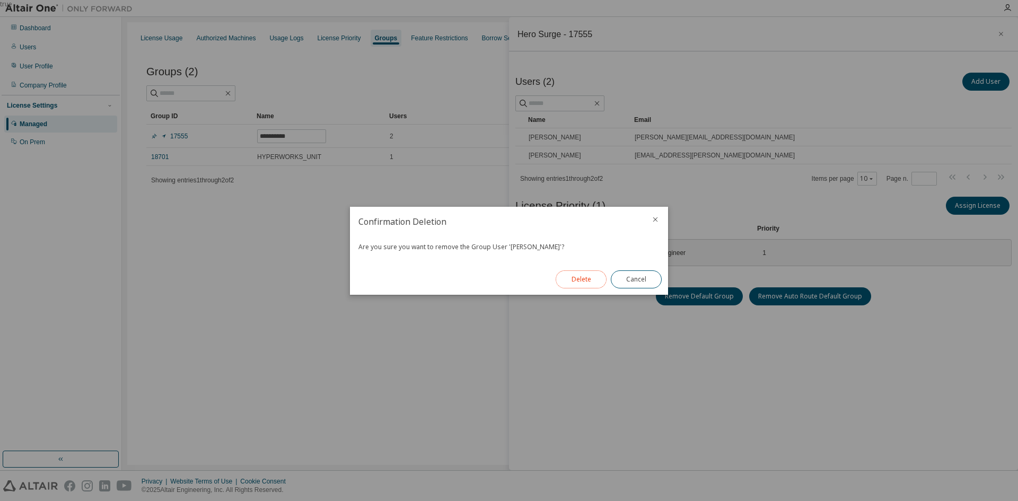
click at [590, 274] on button "Delete" at bounding box center [581, 279] width 51 height 18
click at [639, 279] on button "Close" at bounding box center [636, 279] width 51 height 18
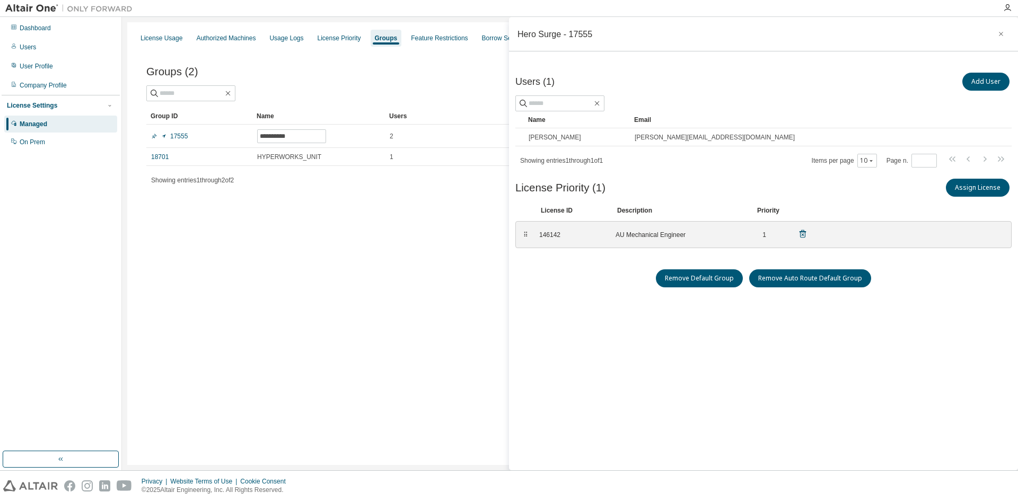
click at [802, 230] on icon at bounding box center [803, 234] width 10 height 10
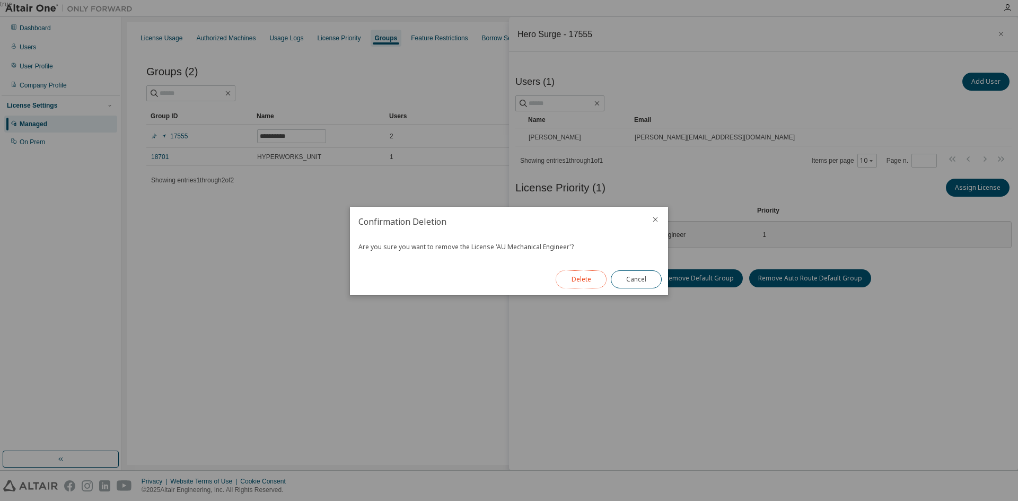
click at [580, 279] on button "Delete" at bounding box center [581, 279] width 51 height 18
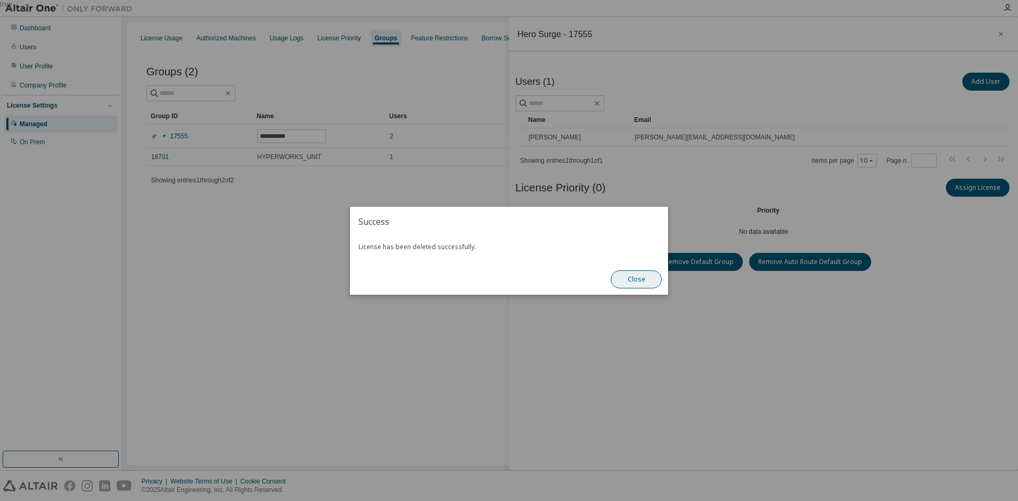
click at [629, 277] on button "Close" at bounding box center [636, 279] width 51 height 18
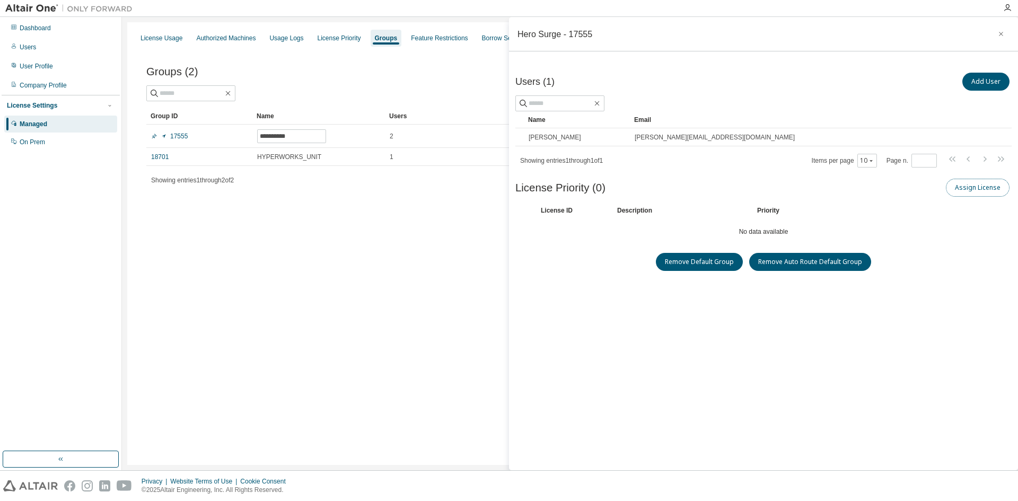
click at [973, 195] on button "Assign License" at bounding box center [978, 188] width 64 height 18
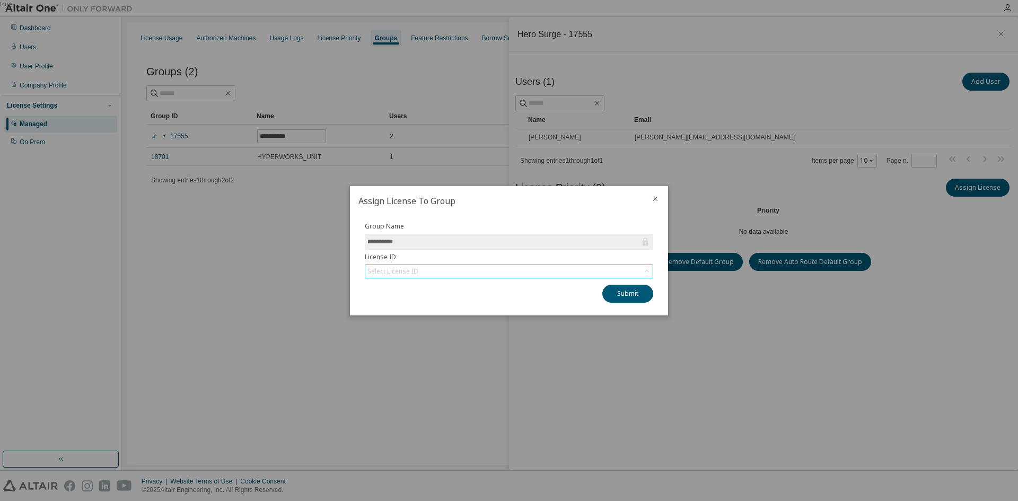
click at [565, 265] on div "Select License ID" at bounding box center [508, 271] width 287 height 13
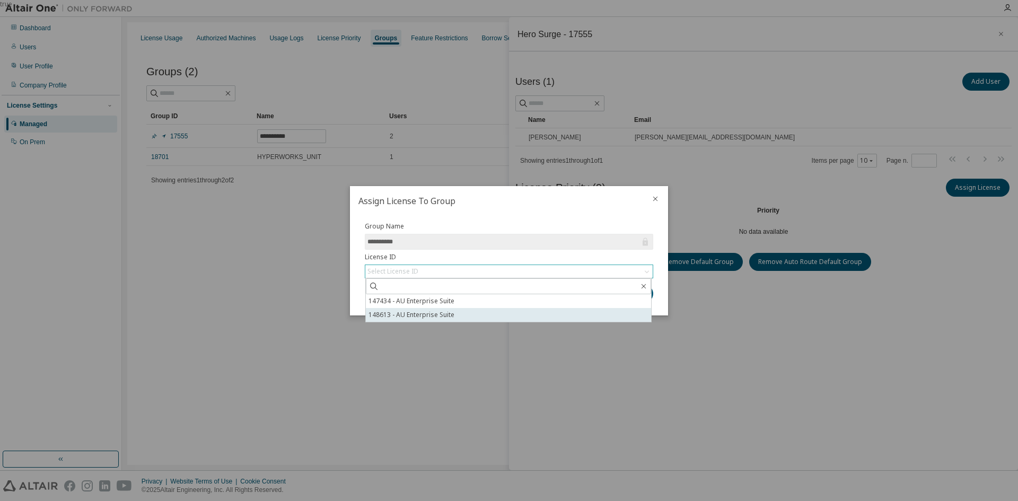
click at [497, 312] on li "148613 - AU Enterprise Suite" at bounding box center [508, 315] width 285 height 14
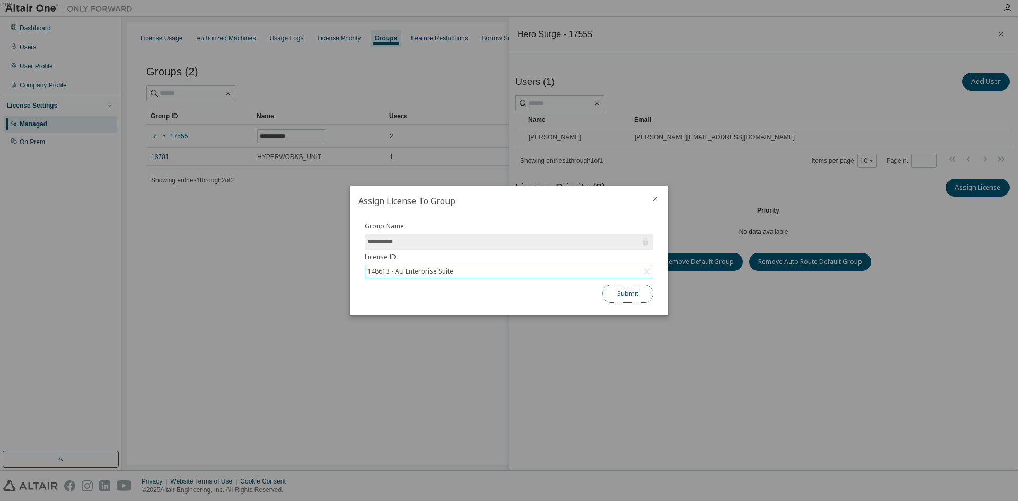
click at [611, 294] on button "Submit" at bounding box center [627, 294] width 51 height 18
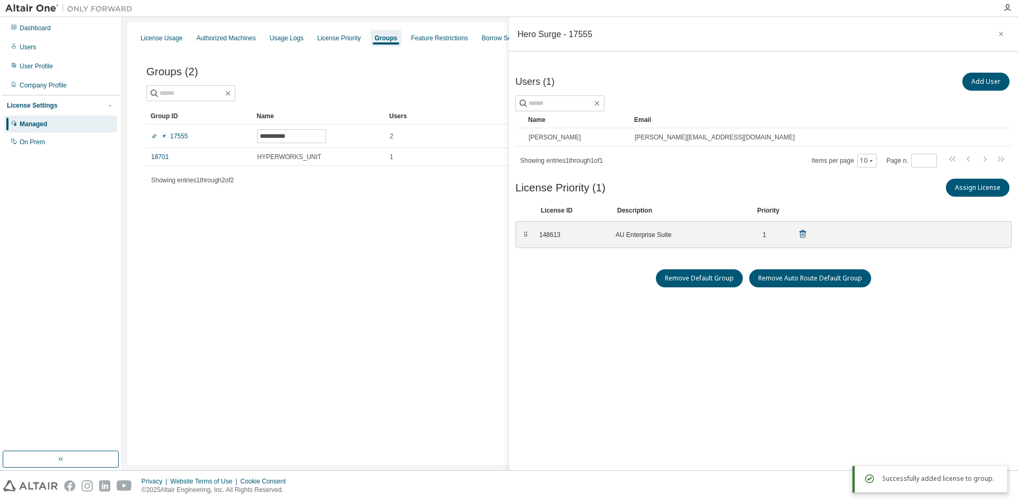
click at [770, 234] on div "148613 AU Enterprise Suite 1" at bounding box center [673, 234] width 281 height 17
click at [459, 232] on div "**********" at bounding box center [570, 243] width 886 height 443
click at [993, 31] on button "button" at bounding box center [1001, 33] width 17 height 17
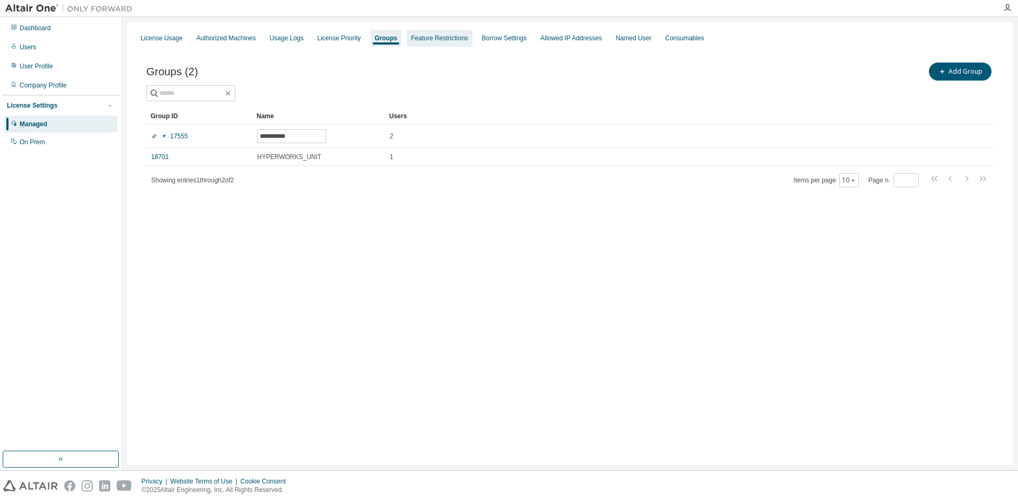
click at [428, 44] on div "Feature Restrictions" at bounding box center [439, 38] width 65 height 17
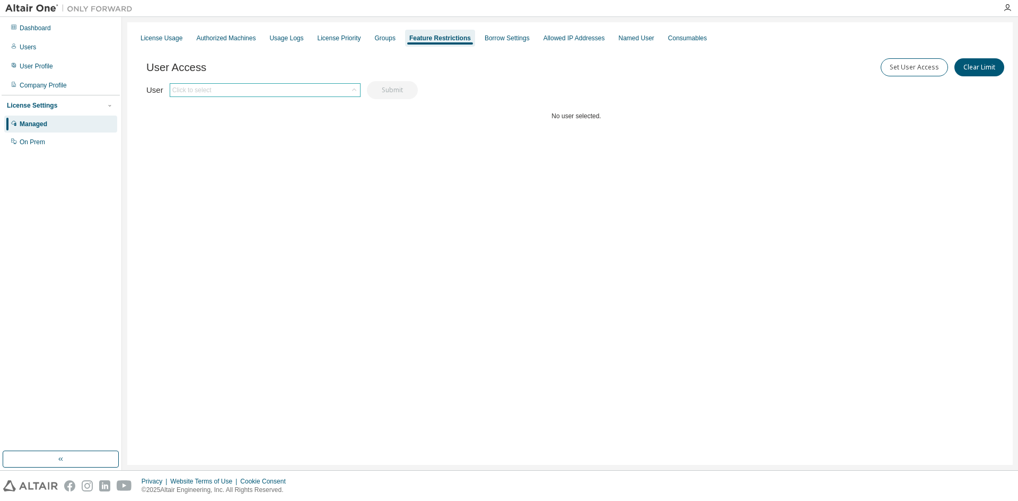
click at [354, 91] on icon at bounding box center [354, 90] width 11 height 11
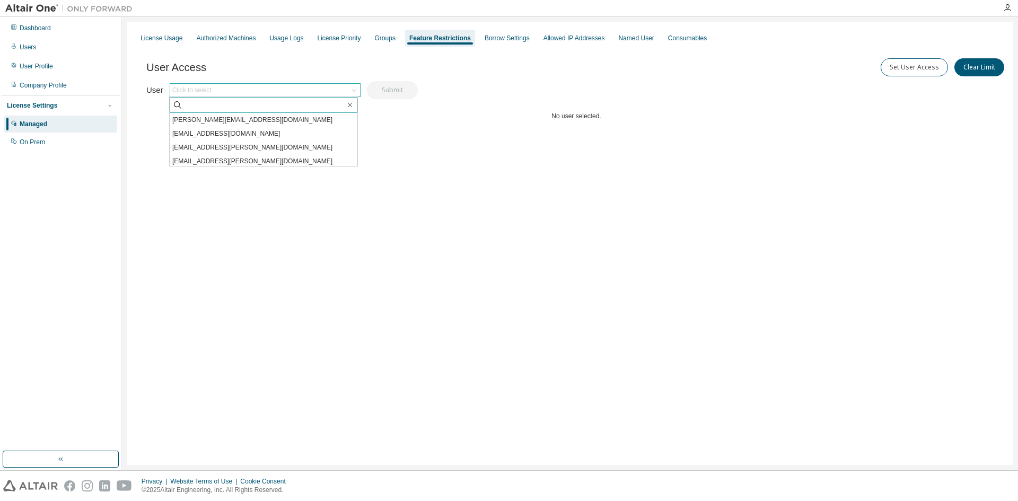
click at [322, 101] on input "text" at bounding box center [264, 105] width 162 height 11
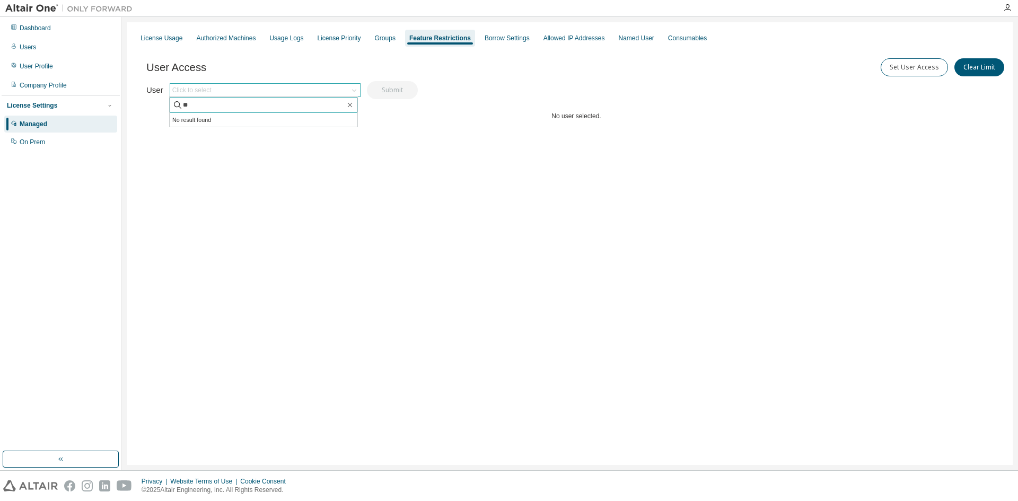
type input "*"
type input "***"
click at [319, 113] on li "[PERSON_NAME][EMAIL_ADDRESS][DOMAIN_NAME]" at bounding box center [264, 120] width 188 height 14
click at [402, 92] on button "Submit" at bounding box center [392, 90] width 51 height 18
click at [151, 125] on icon "button" at bounding box center [149, 124] width 6 height 6
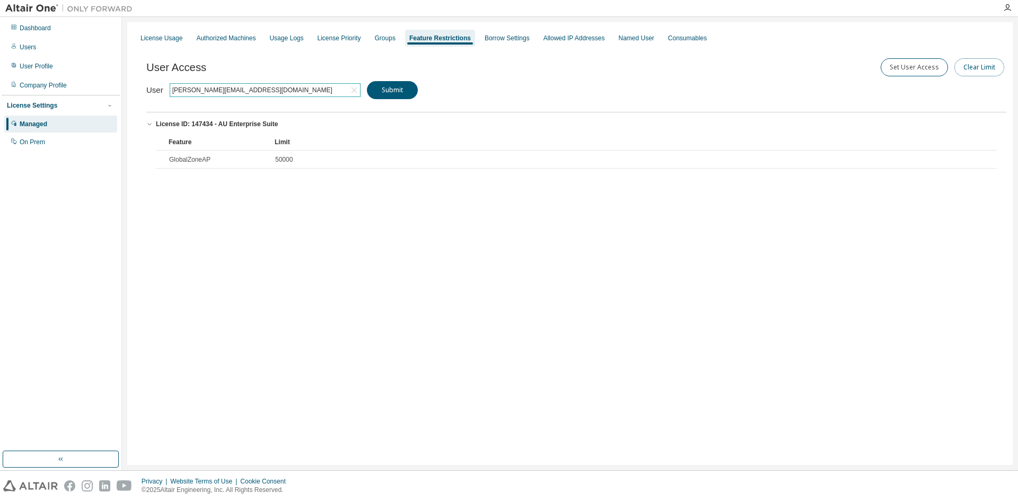
click at [972, 69] on button "Clear Limit" at bounding box center [979, 67] width 50 height 18
click at [924, 76] on div "Click to select" at bounding box center [890, 80] width 241 height 13
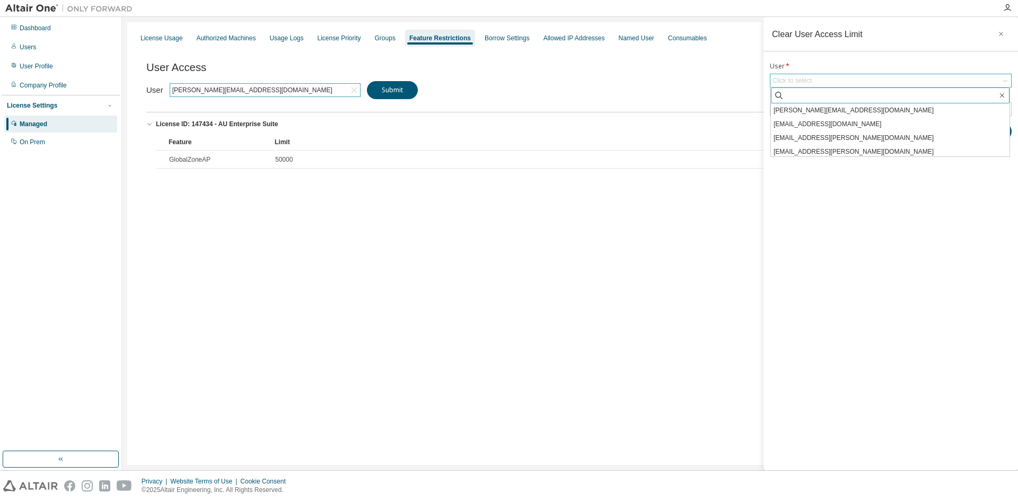
click at [837, 95] on input "text" at bounding box center [890, 95] width 213 height 11
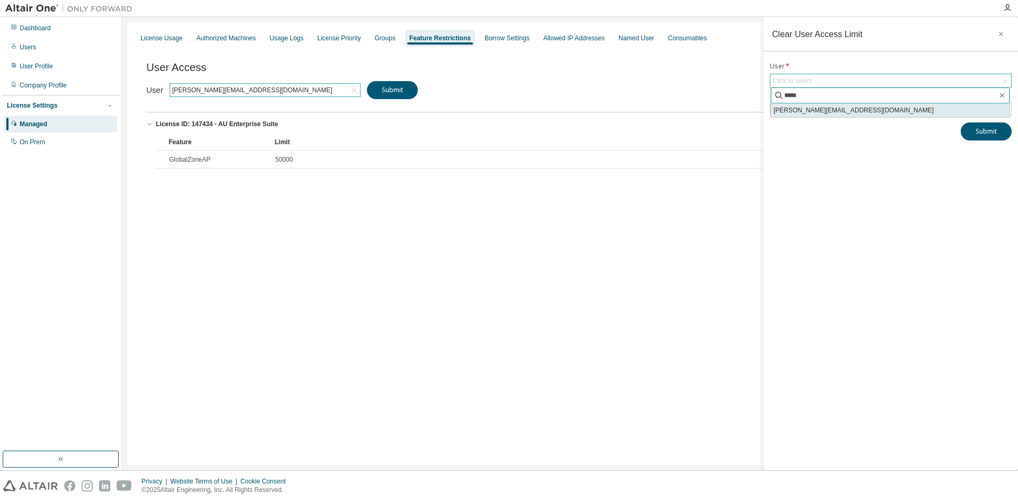
type input "*****"
click at [838, 110] on li "[PERSON_NAME][EMAIL_ADDRESS][DOMAIN_NAME]" at bounding box center [890, 110] width 239 height 14
click at [908, 112] on div "Click to select" at bounding box center [890, 109] width 241 height 13
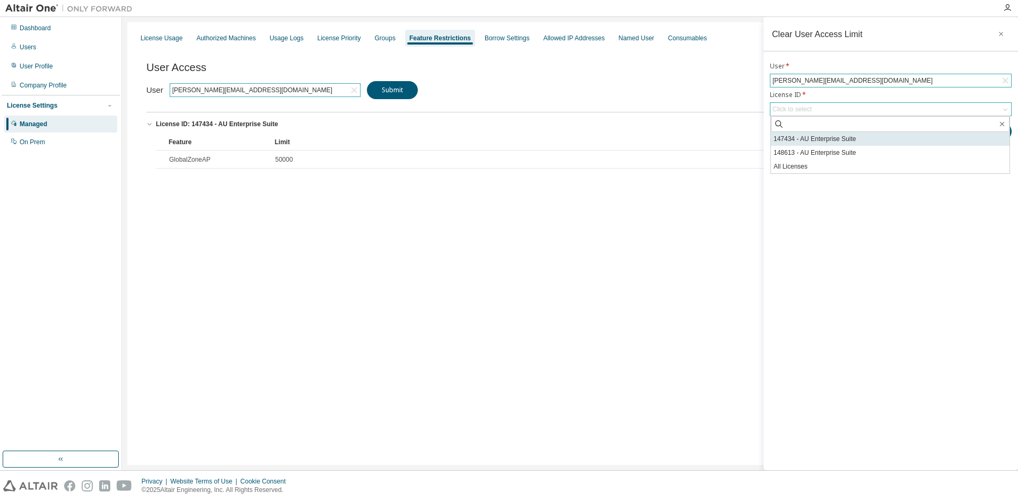
click at [852, 142] on li "147434 - AU Enterprise Suite" at bounding box center [890, 139] width 239 height 14
click at [858, 212] on div "Clear User Access Limit User * [PERSON_NAME][EMAIL_ADDRESS][DOMAIN_NAME] Licens…" at bounding box center [891, 243] width 255 height 453
click at [981, 136] on button "Submit" at bounding box center [986, 136] width 51 height 18
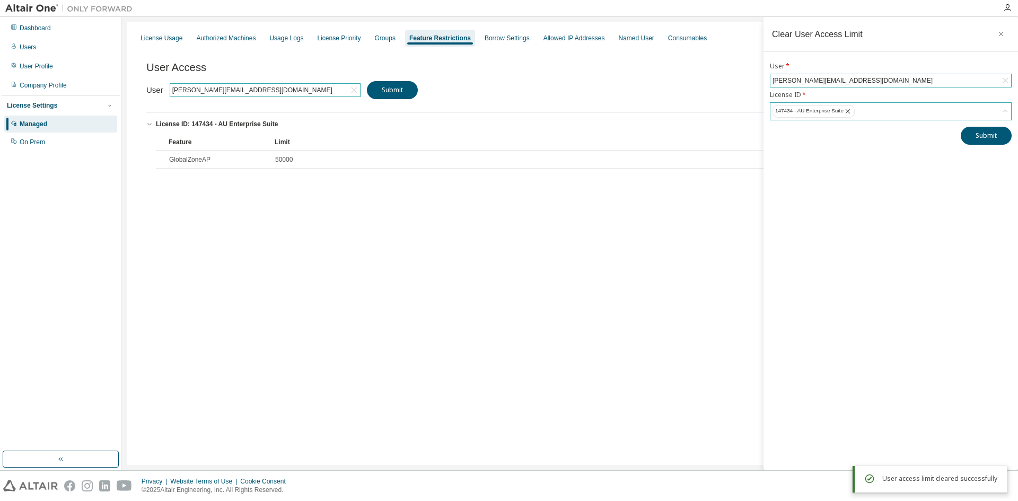
click at [585, 231] on div "License Usage Authorized Machines Usage Logs License Priority Groups Feature Re…" at bounding box center [570, 243] width 886 height 443
click at [393, 94] on button "Submit" at bounding box center [392, 90] width 51 height 18
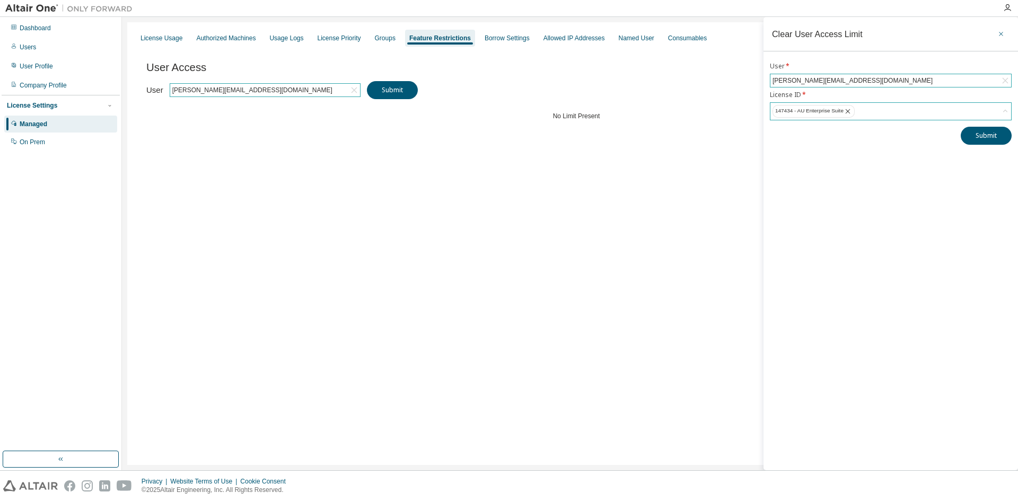
click at [996, 32] on button "button" at bounding box center [1001, 33] width 17 height 17
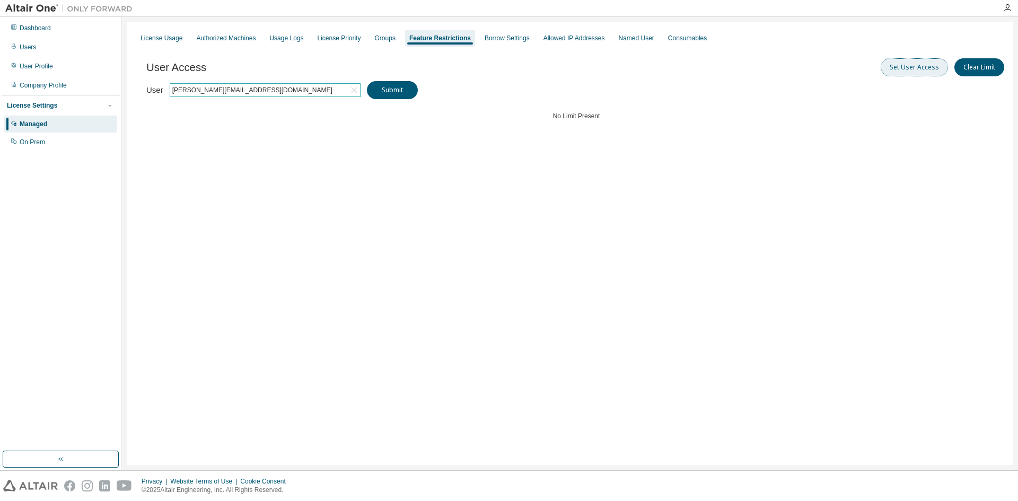
click at [934, 64] on button "Set User Access" at bounding box center [914, 67] width 67 height 18
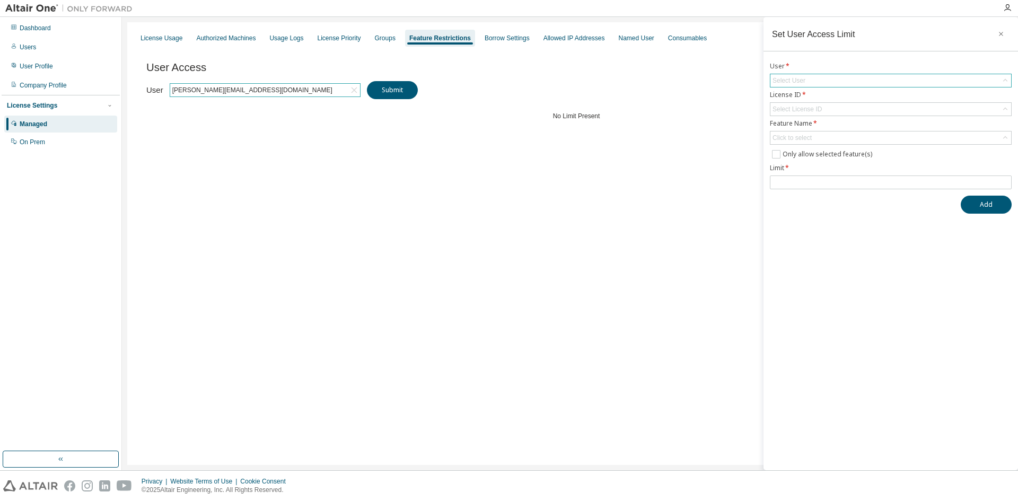
click at [866, 74] on div "Select User" at bounding box center [891, 81] width 242 height 14
click at [863, 78] on div "Select User" at bounding box center [890, 80] width 241 height 13
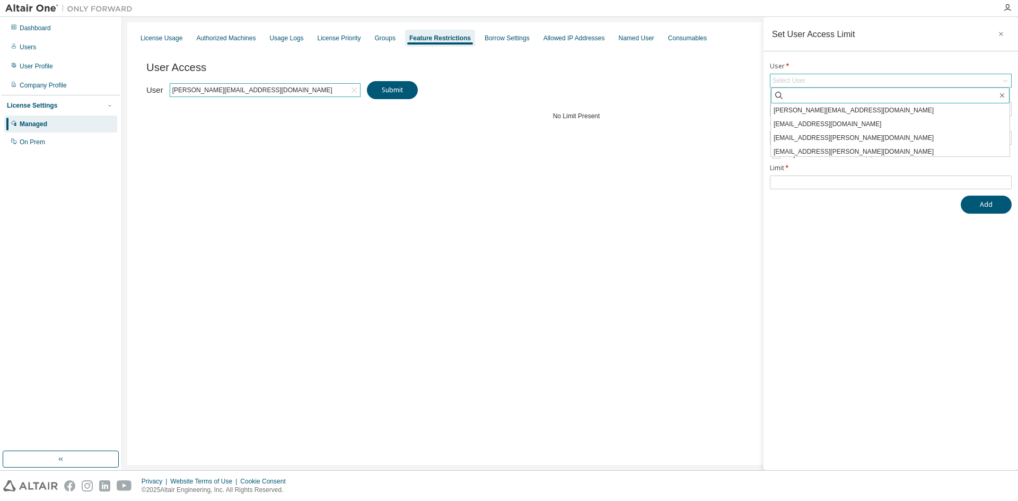
click at [851, 98] on input "text" at bounding box center [890, 95] width 213 height 11
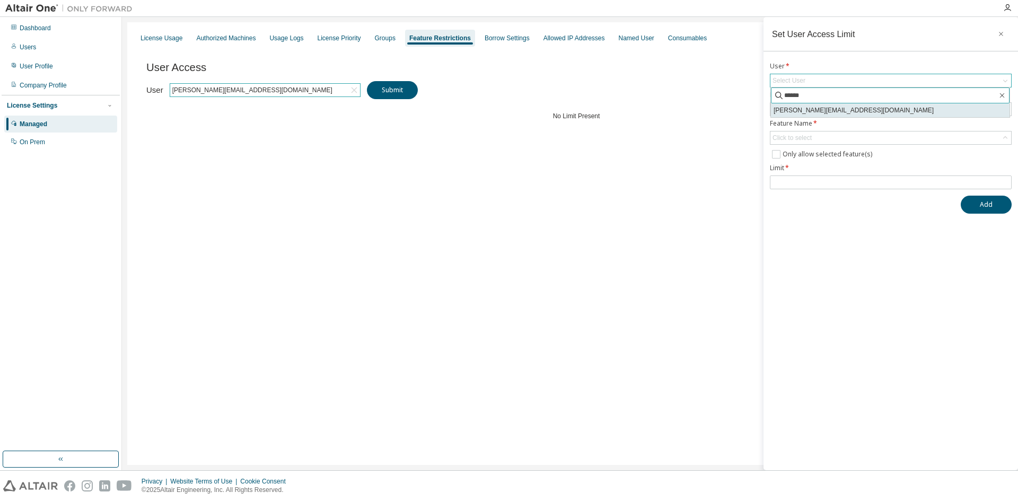
type input "******"
click at [848, 104] on li "[PERSON_NAME][EMAIL_ADDRESS][DOMAIN_NAME]" at bounding box center [890, 110] width 239 height 14
click at [848, 104] on div "Select License ID" at bounding box center [890, 109] width 241 height 13
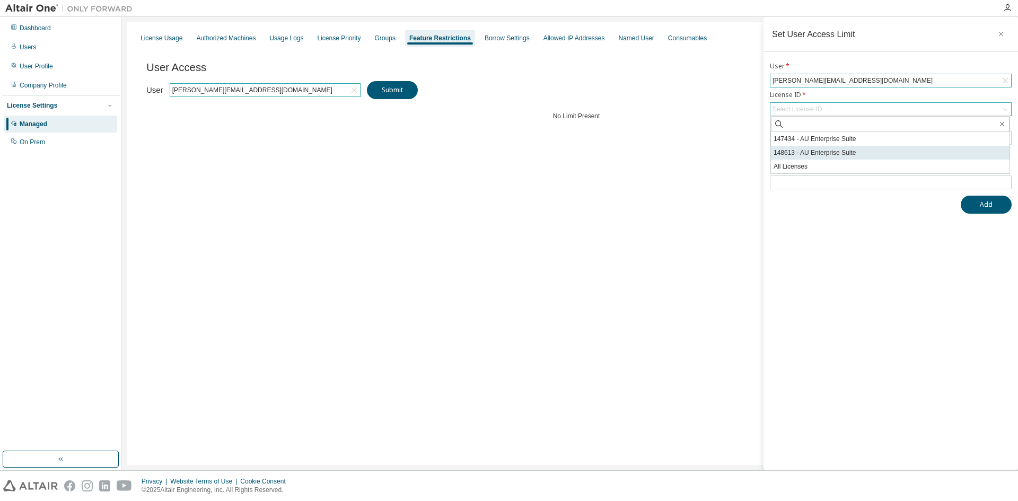
click at [842, 147] on li "148613 - AU Enterprise Suite" at bounding box center [890, 153] width 239 height 14
click at [840, 144] on div "Click to select" at bounding box center [890, 138] width 241 height 13
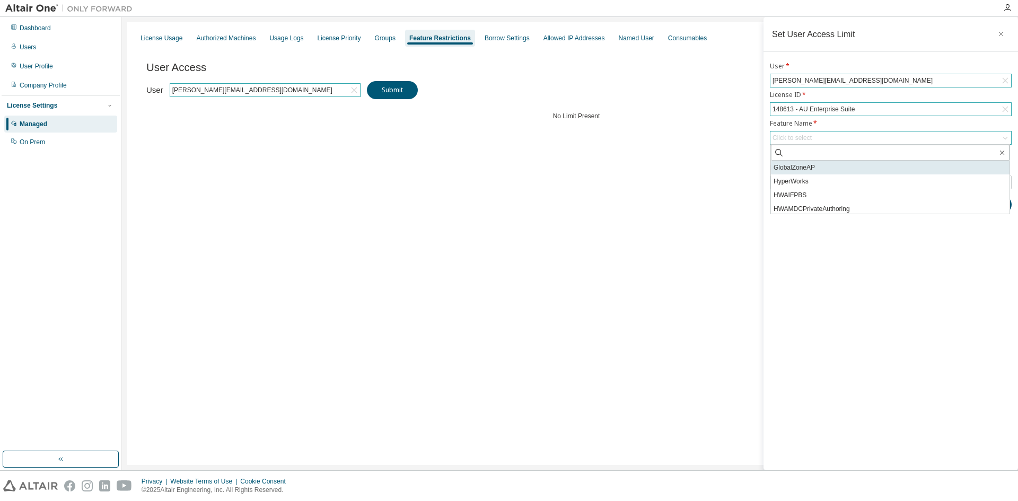
click at [828, 171] on li "GlobalZoneAP" at bounding box center [890, 168] width 239 height 14
click at [744, 167] on div "User Access Set User Access Clear Limit Clear Load Save Save As Field Operator …" at bounding box center [576, 111] width 860 height 127
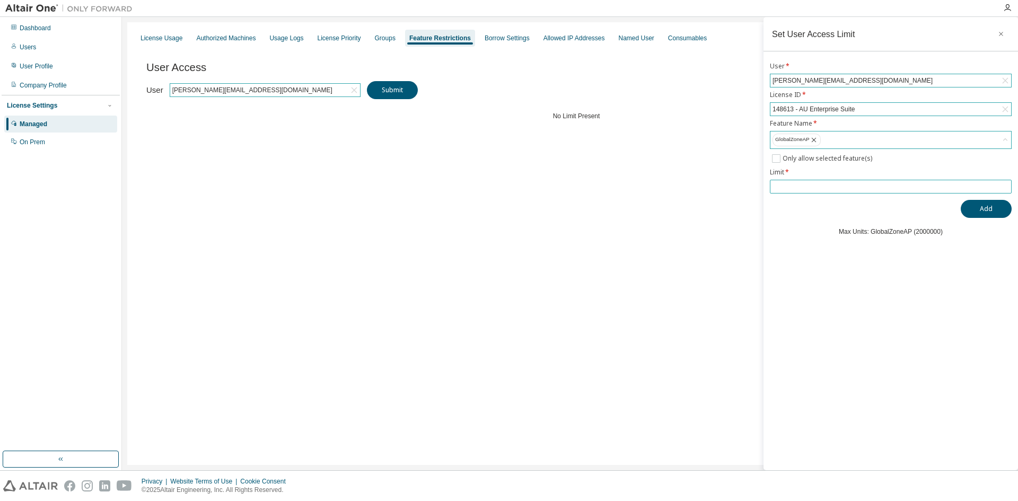
click at [785, 183] on input "number" at bounding box center [891, 186] width 236 height 8
type input "*****"
click at [989, 211] on button "Add" at bounding box center [986, 209] width 51 height 18
click at [706, 300] on div "License Usage Authorized Machines Usage Logs License Priority Groups Feature Re…" at bounding box center [570, 243] width 886 height 443
click at [1006, 38] on button "button" at bounding box center [1001, 33] width 17 height 17
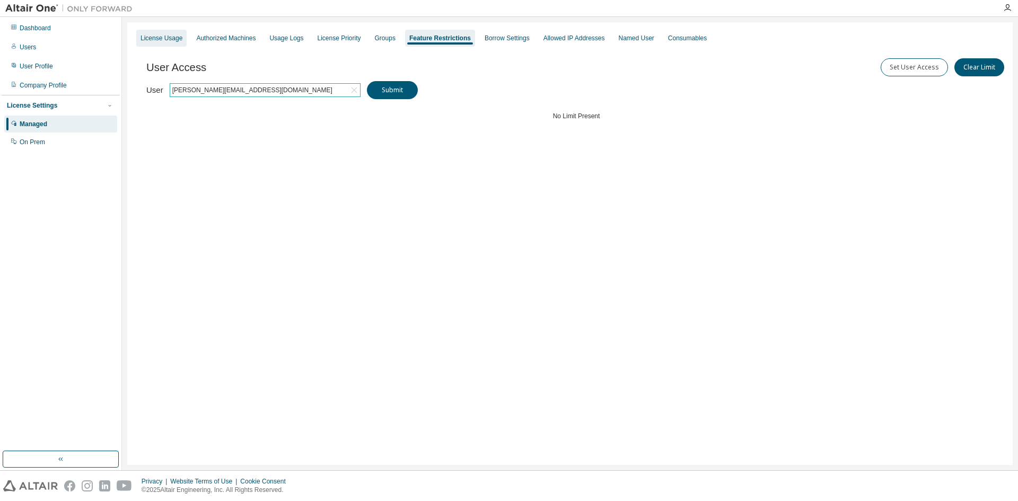
click at [149, 42] on div "License Usage" at bounding box center [161, 38] width 50 height 17
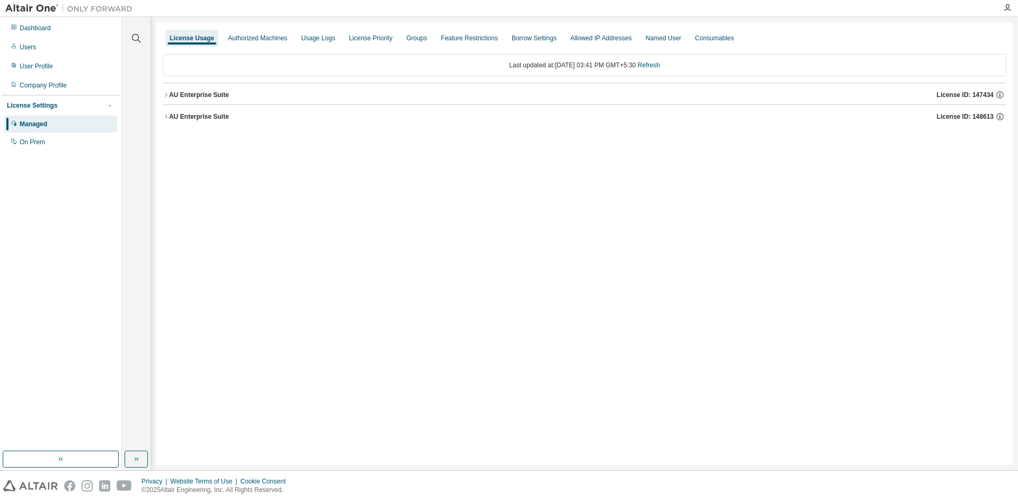
click at [164, 114] on icon "button" at bounding box center [166, 116] width 6 height 6
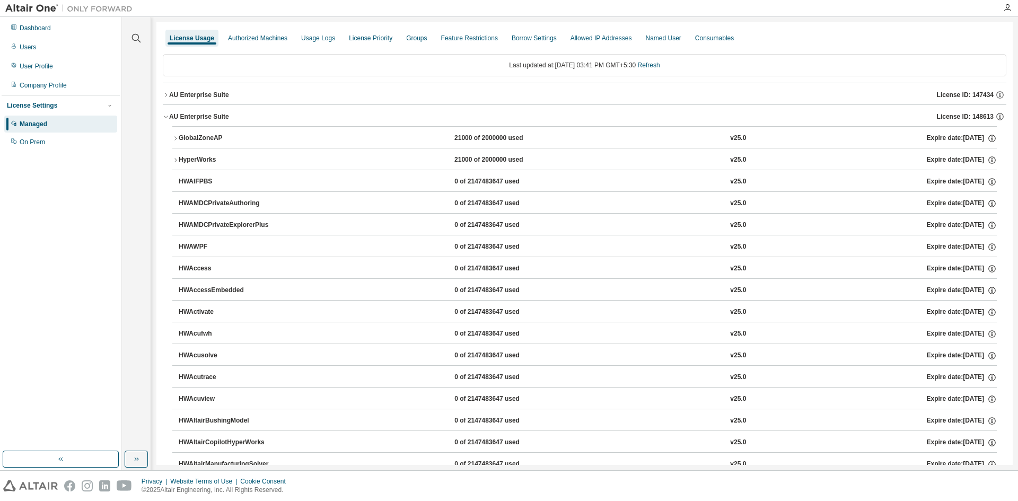
click at [176, 139] on icon "button" at bounding box center [175, 138] width 2 height 4
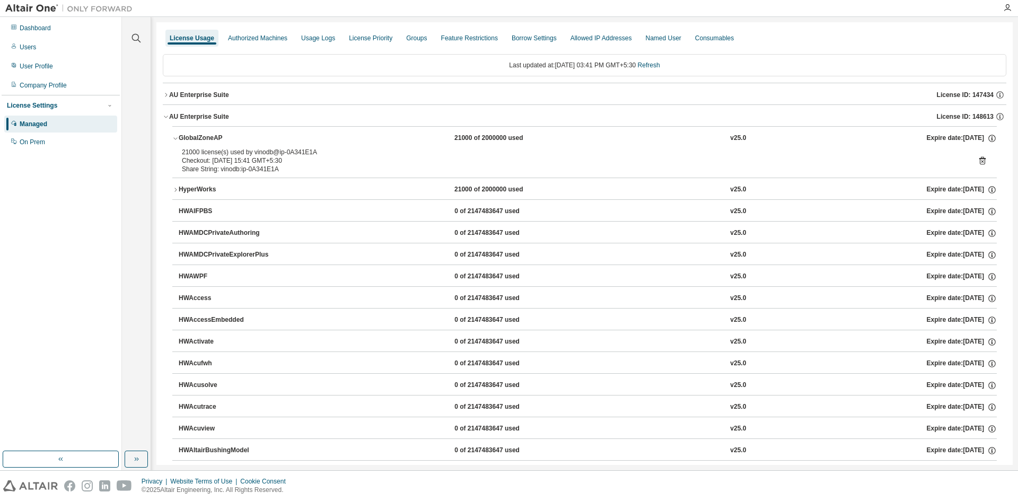
click at [176, 139] on icon "button" at bounding box center [175, 139] width 4 height 2
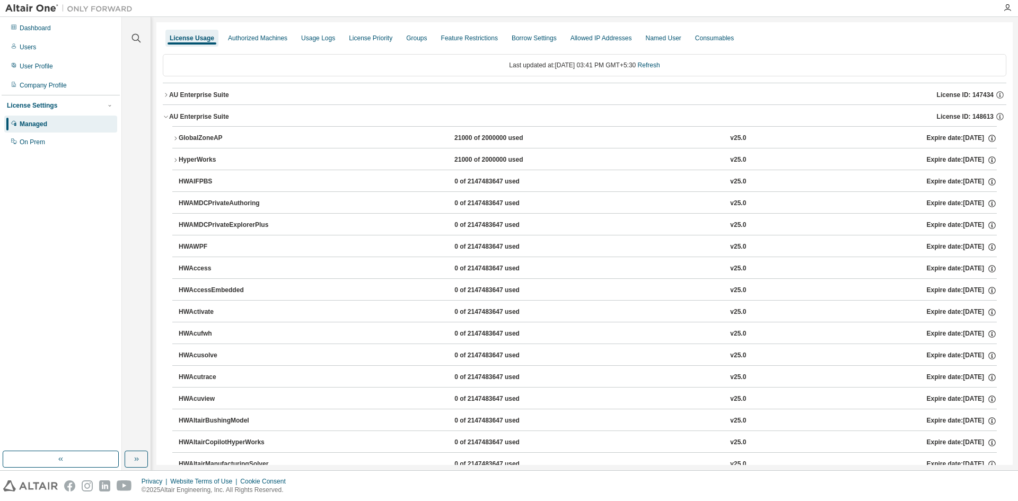
click at [168, 97] on icon "button" at bounding box center [166, 95] width 6 height 6
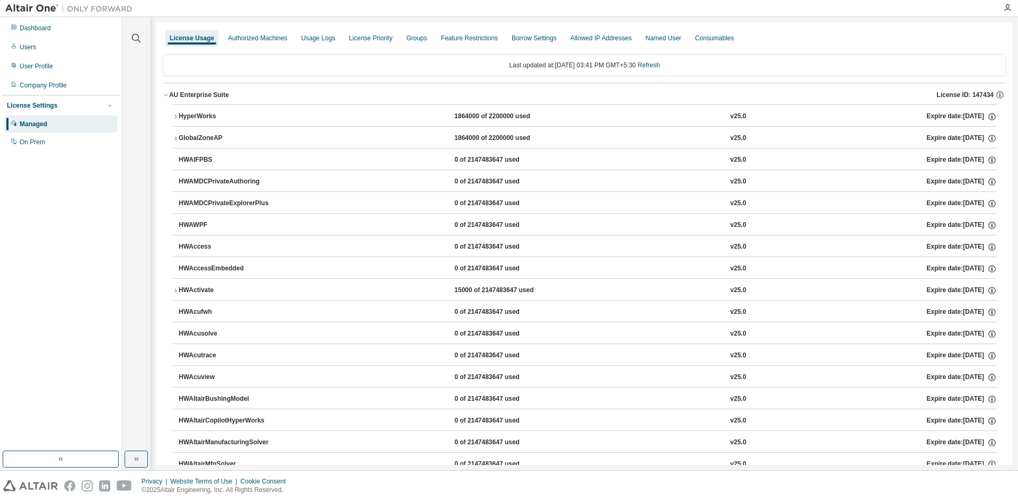
click at [168, 97] on icon "button" at bounding box center [166, 95] width 6 height 6
